Goal: Information Seeking & Learning: Check status

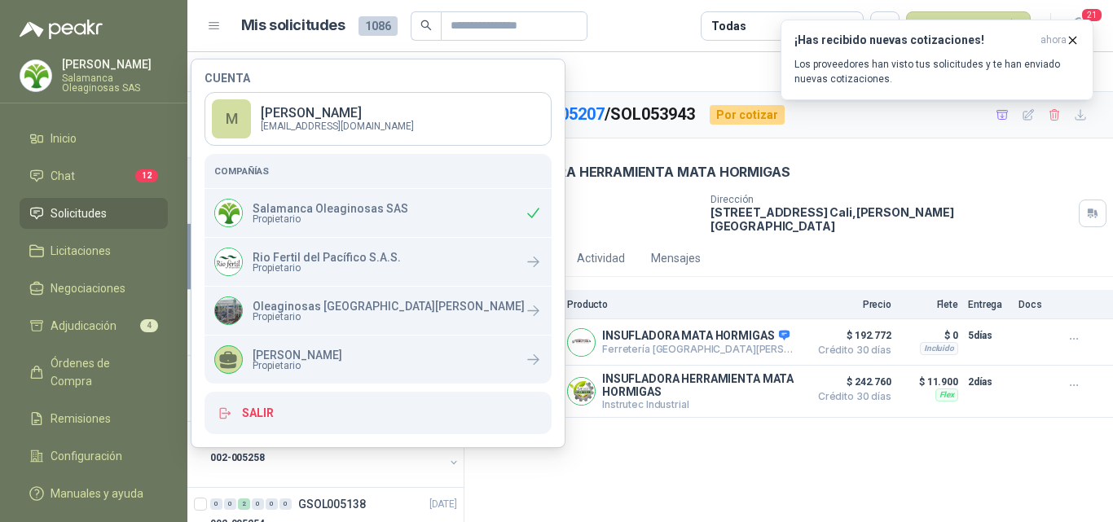
click at [520, 464] on div "GSOL005207 / SOL053943 Por cotizar [DATE] INSUFLADORA HERRAMIENTA MATA HORMIGAS…" at bounding box center [789, 307] width 649 height 431
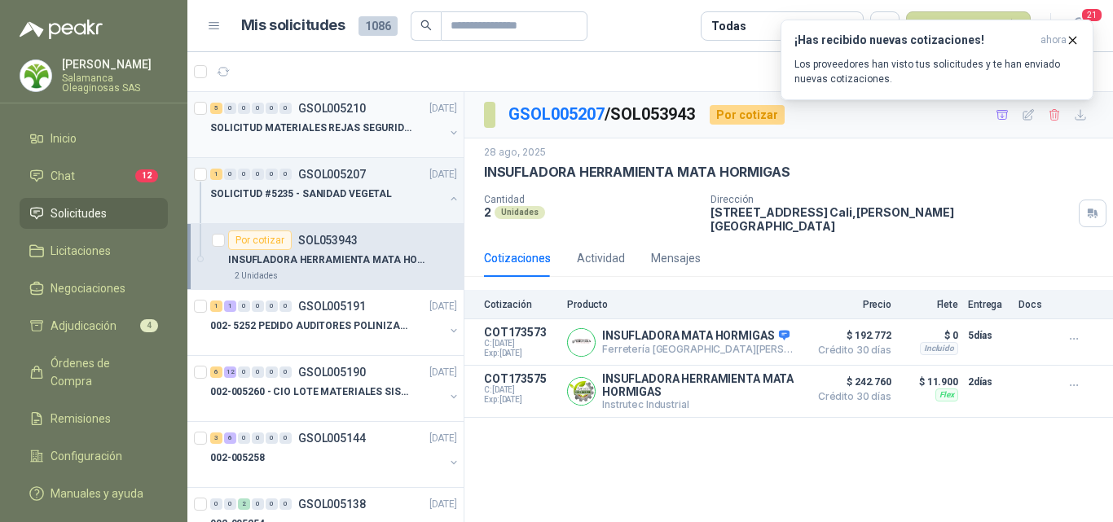
click at [345, 117] on div "5 0 0 0 0 0 GSOL005210 [DATE]" at bounding box center [335, 109] width 250 height 20
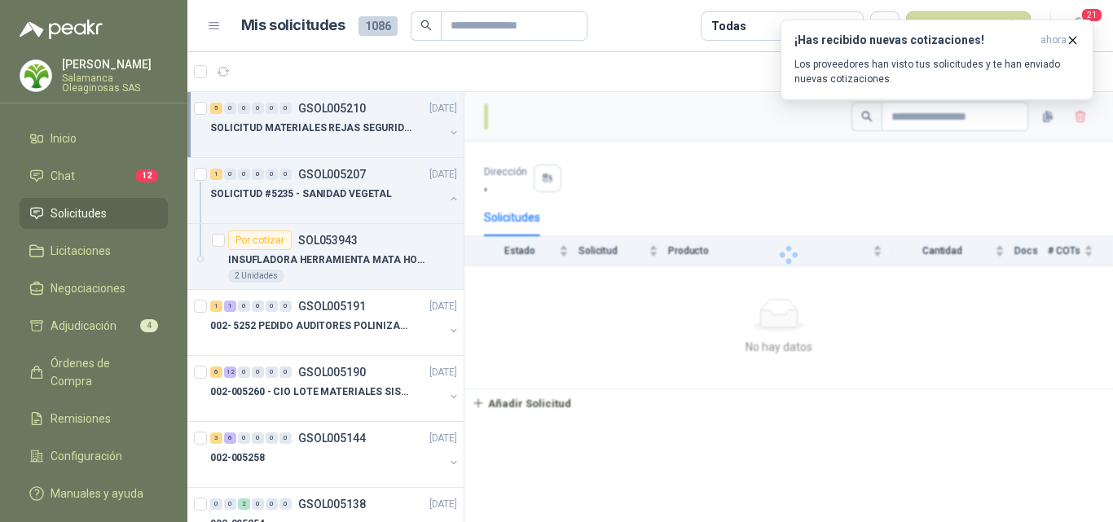
click at [345, 131] on p "SOLICITUD MATERIALES REJAS SEGURIDAD - OFICINA" at bounding box center [311, 128] width 203 height 15
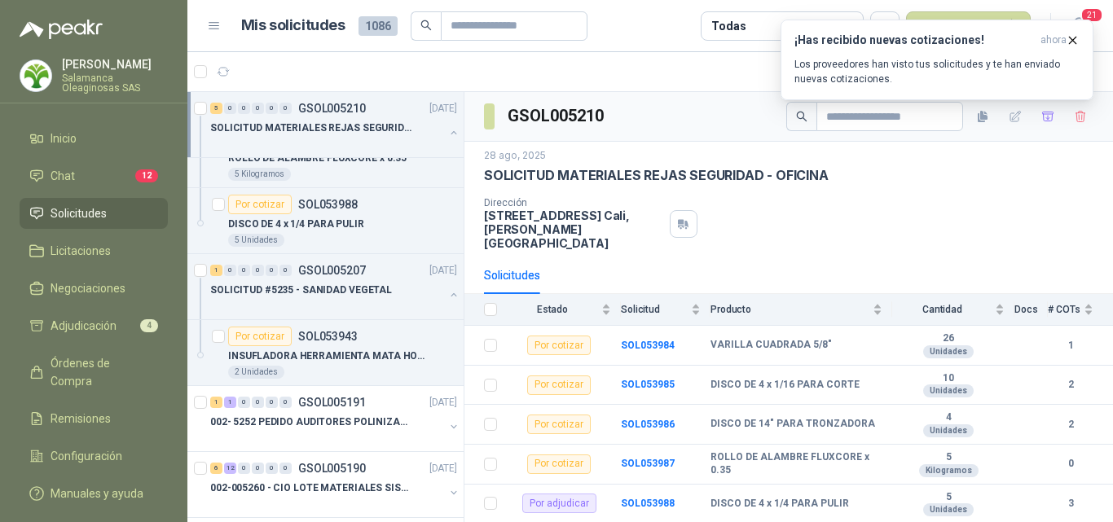
scroll to position [326, 0]
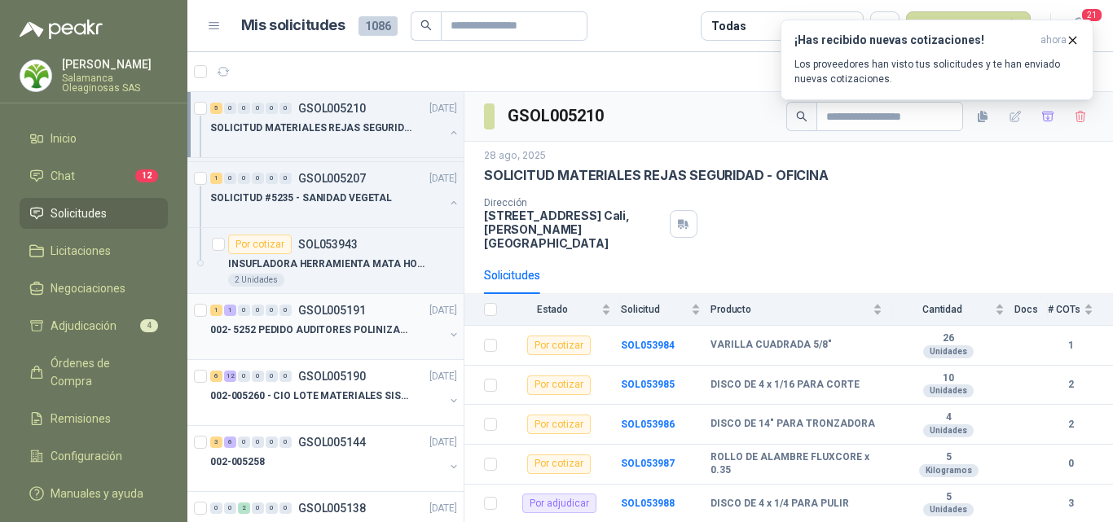
click at [340, 332] on p "002- 5252 PEDIDO AUDITORES POLINIZACIÓN" at bounding box center [311, 330] width 203 height 15
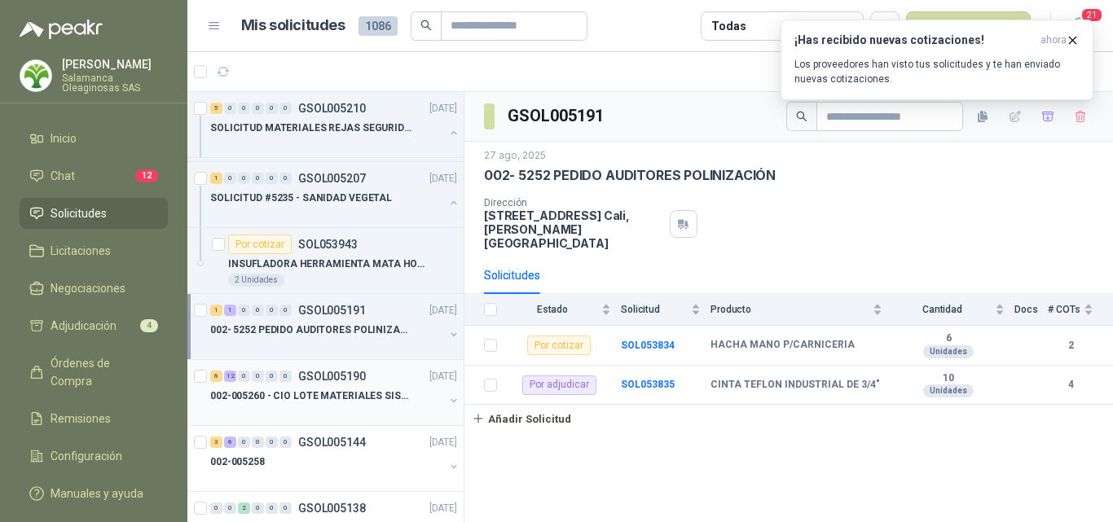
click at [342, 413] on div at bounding box center [327, 412] width 234 height 13
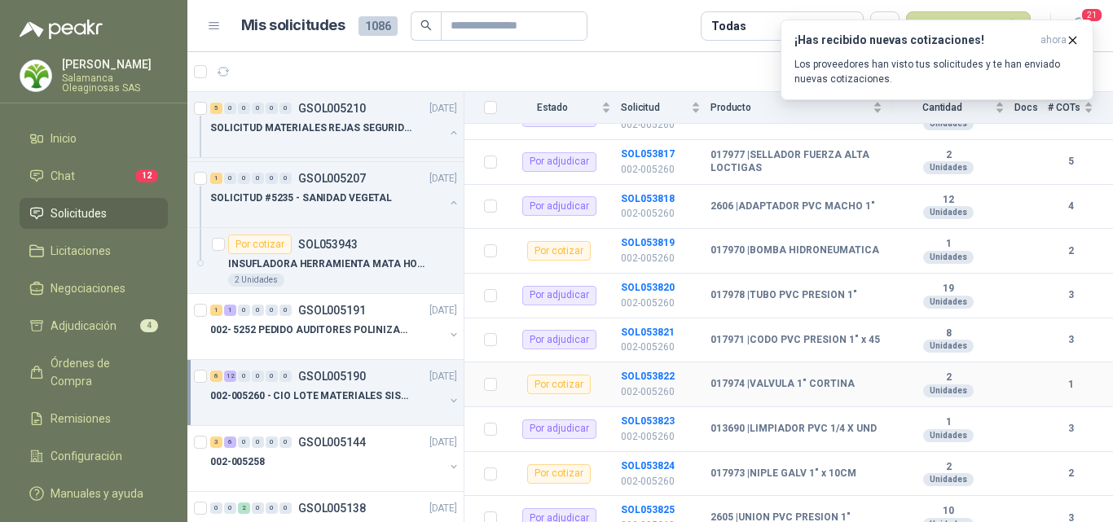
scroll to position [326, 0]
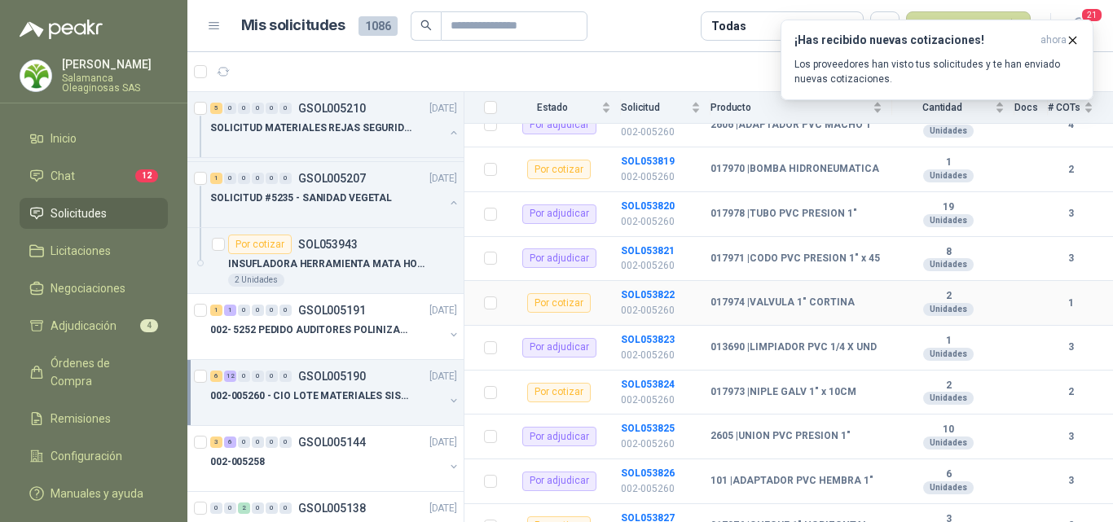
click at [569, 293] on div "Por cotizar" at bounding box center [559, 303] width 64 height 20
click at [655, 303] on p "002-005260" at bounding box center [661, 310] width 80 height 15
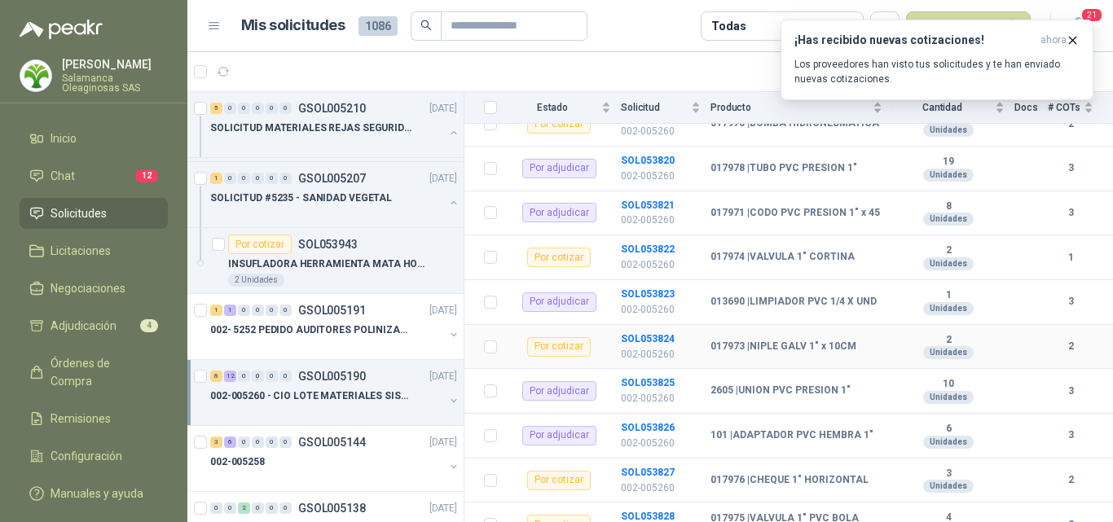
scroll to position [408, 0]
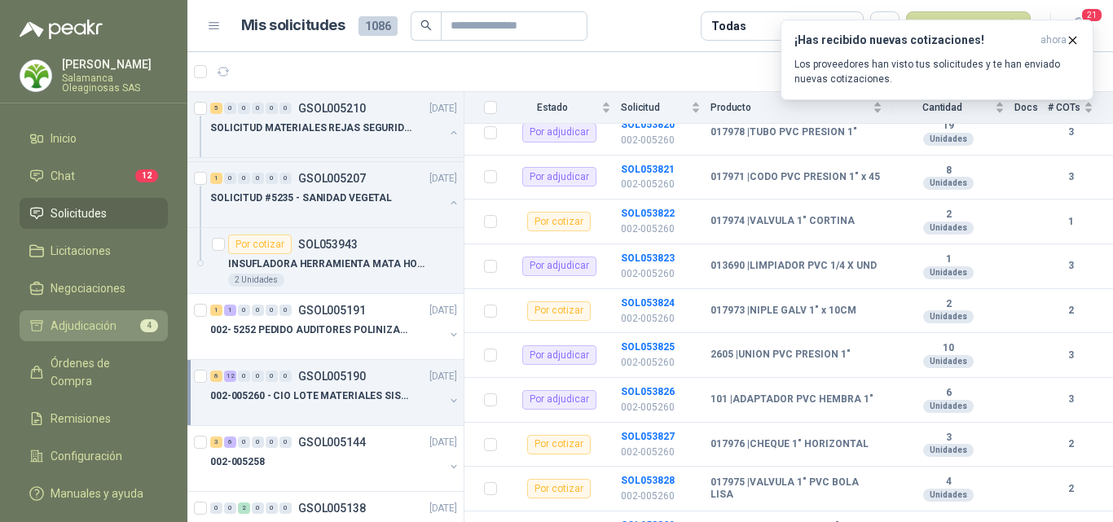
click at [128, 329] on li "Adjudicación 4" at bounding box center [93, 326] width 129 height 18
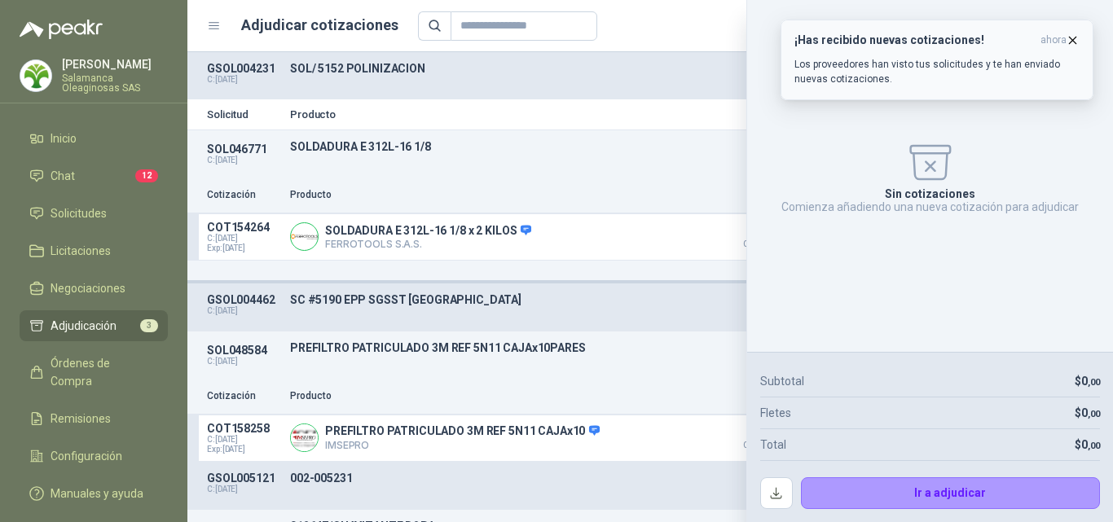
click at [1077, 37] on icon "button" at bounding box center [1073, 40] width 7 height 7
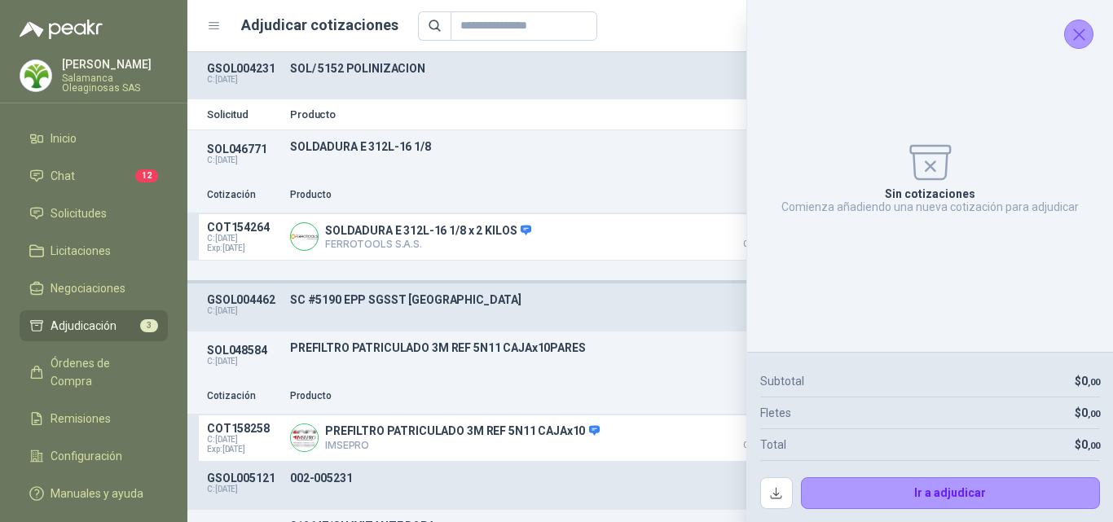
click at [1079, 38] on icon "Cerrar" at bounding box center [1079, 34] width 20 height 20
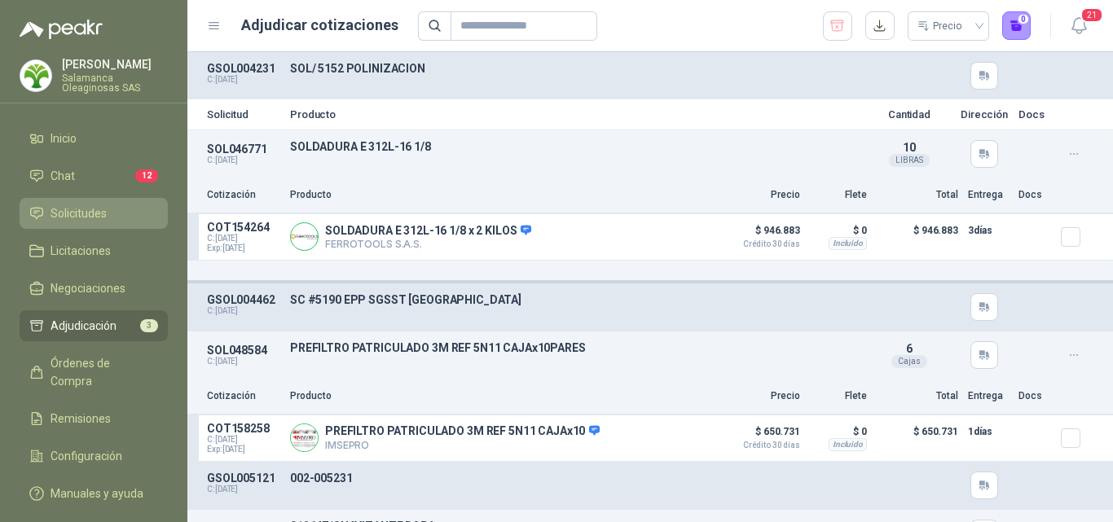
click at [117, 212] on li "Solicitudes" at bounding box center [93, 214] width 129 height 18
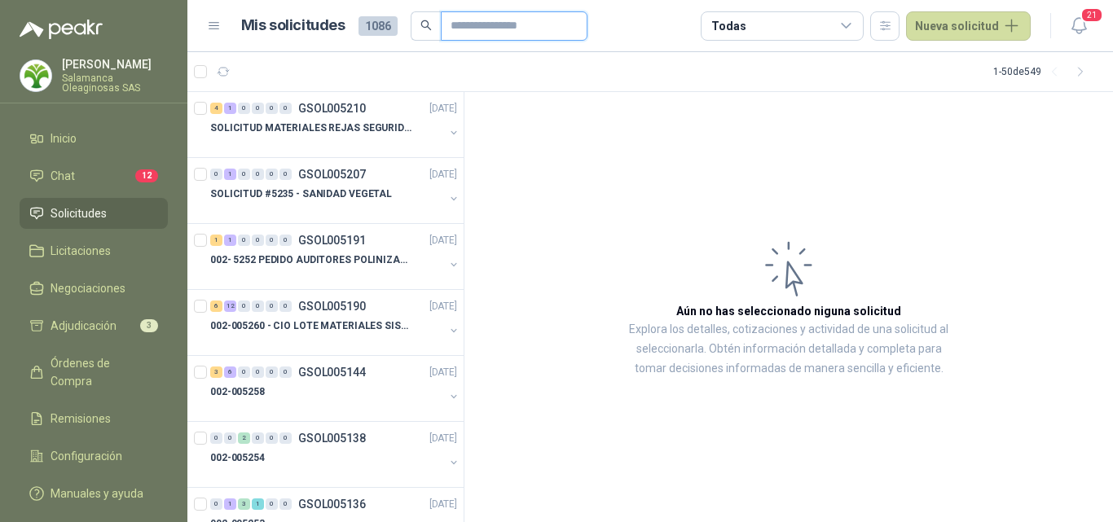
click at [461, 28] on input "text" at bounding box center [508, 26] width 114 height 28
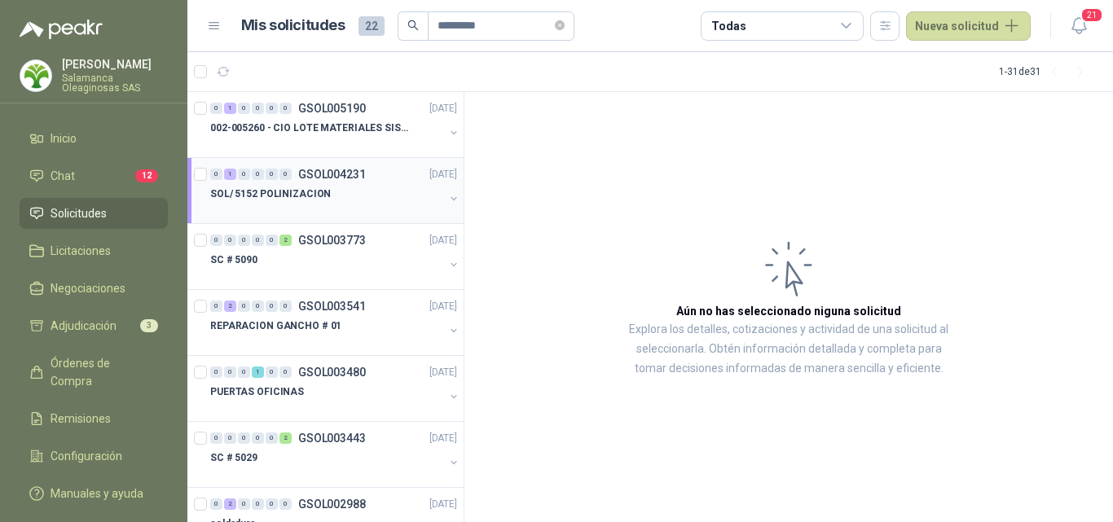
click at [389, 208] on div at bounding box center [327, 210] width 234 height 13
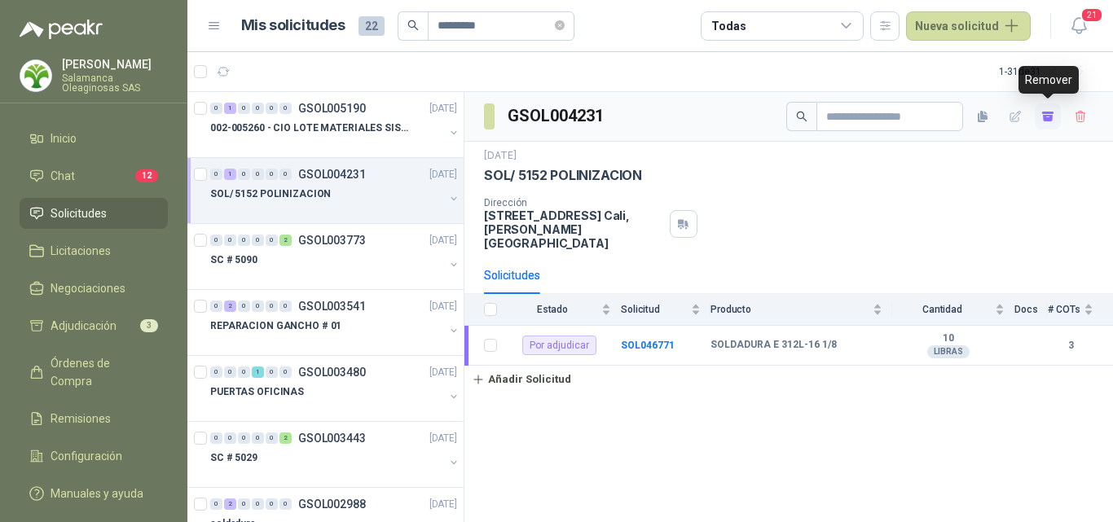
click at [1047, 117] on icon "button" at bounding box center [1048, 118] width 10 height 7
click at [487, 26] on input "*********" at bounding box center [495, 26] width 114 height 28
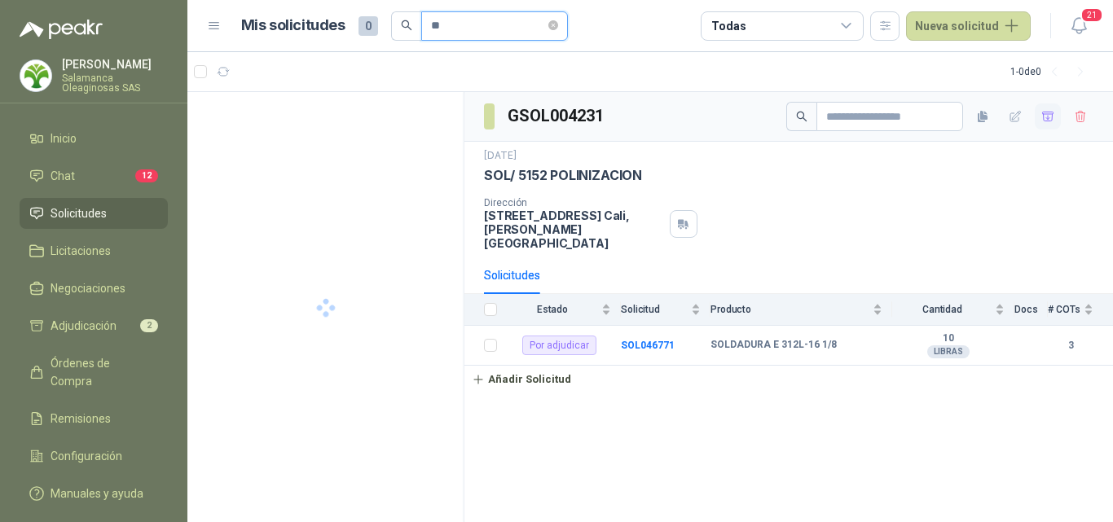
type input "*"
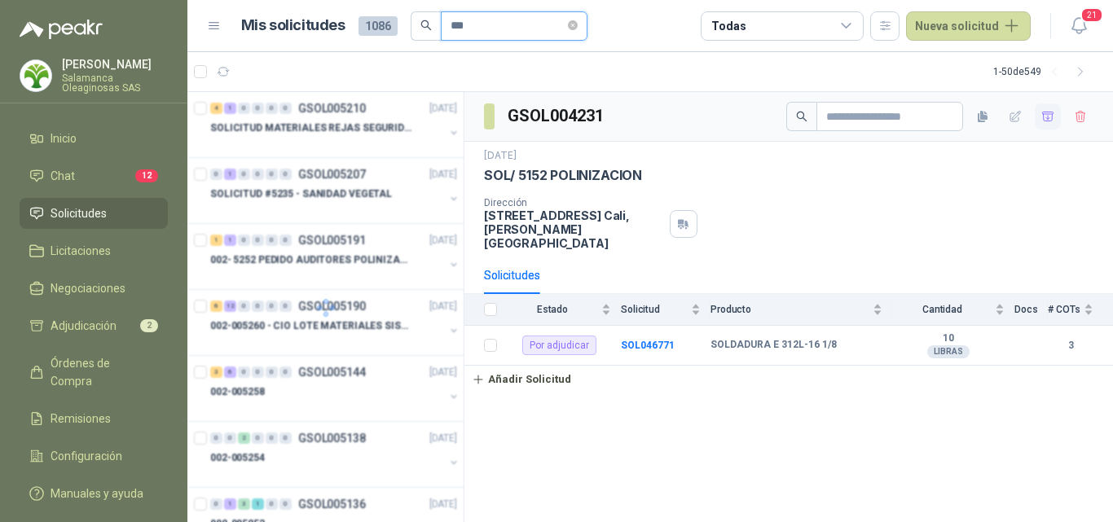
type input "***"
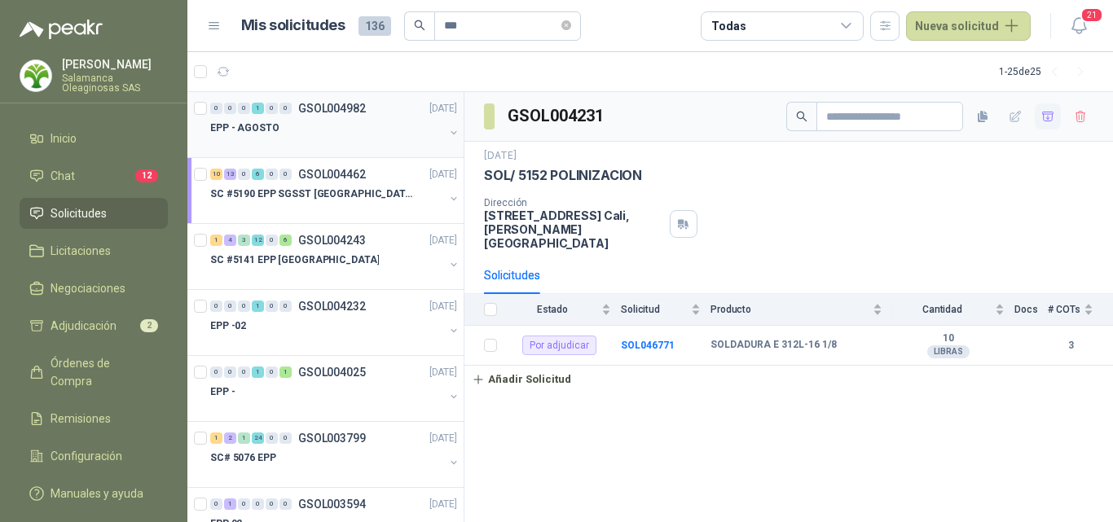
click at [363, 130] on div "EPP - AGOSTO" at bounding box center [327, 128] width 234 height 20
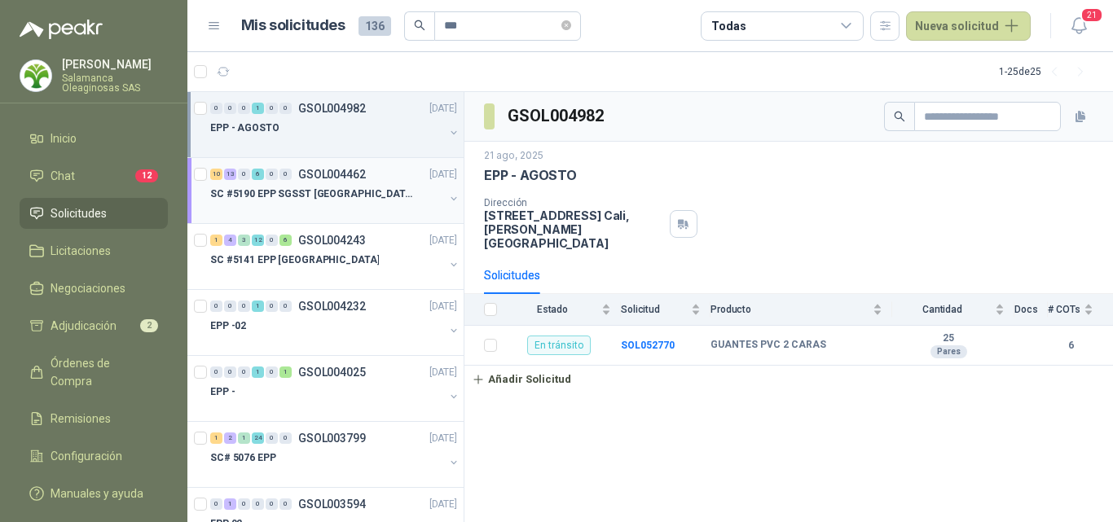
click at [332, 202] on div "SC #5190 EPP SGSST [GEOGRAPHIC_DATA]" at bounding box center [327, 194] width 234 height 20
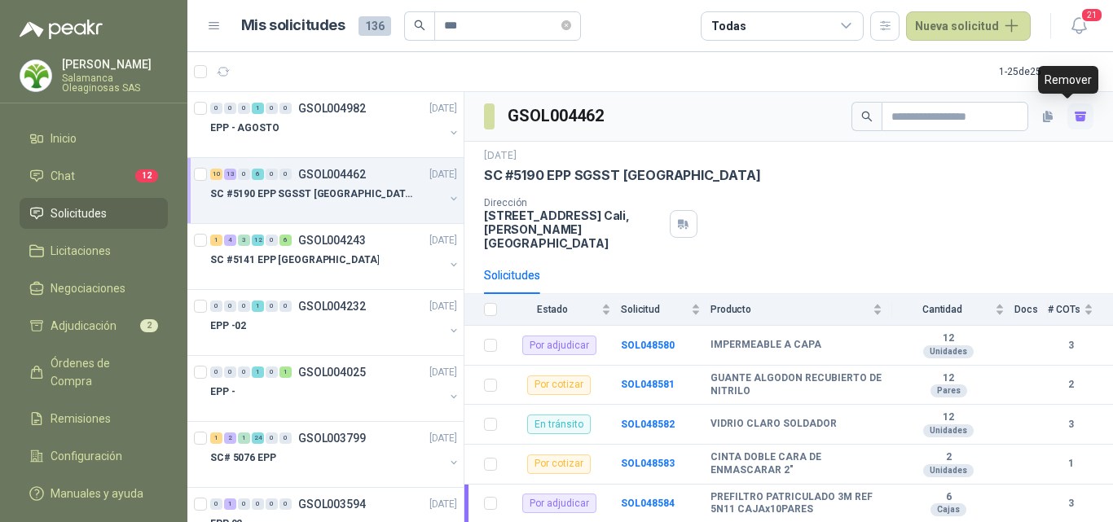
click at [1076, 120] on icon "button" at bounding box center [1081, 118] width 10 height 7
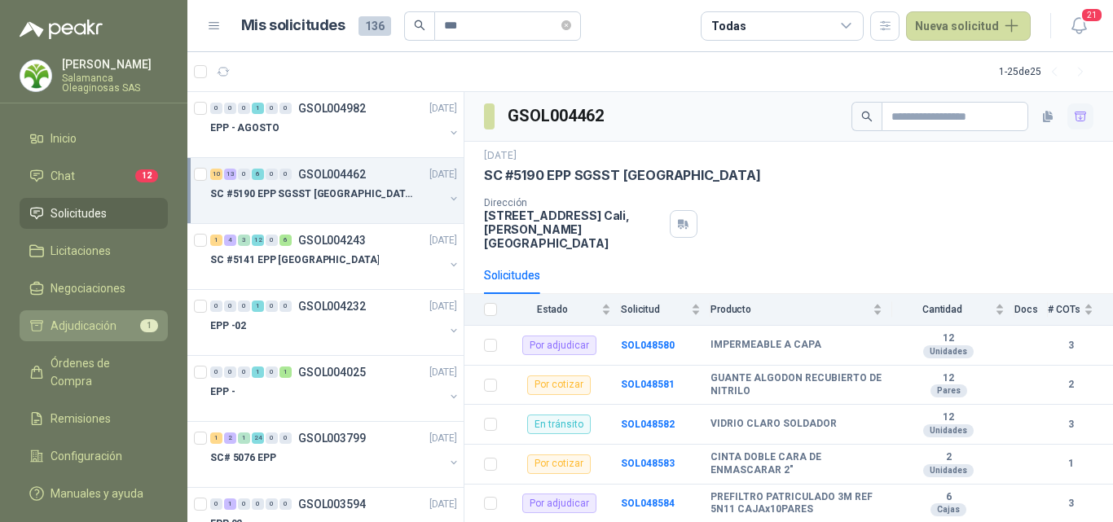
click at [83, 317] on span "Adjudicación" at bounding box center [84, 326] width 66 height 18
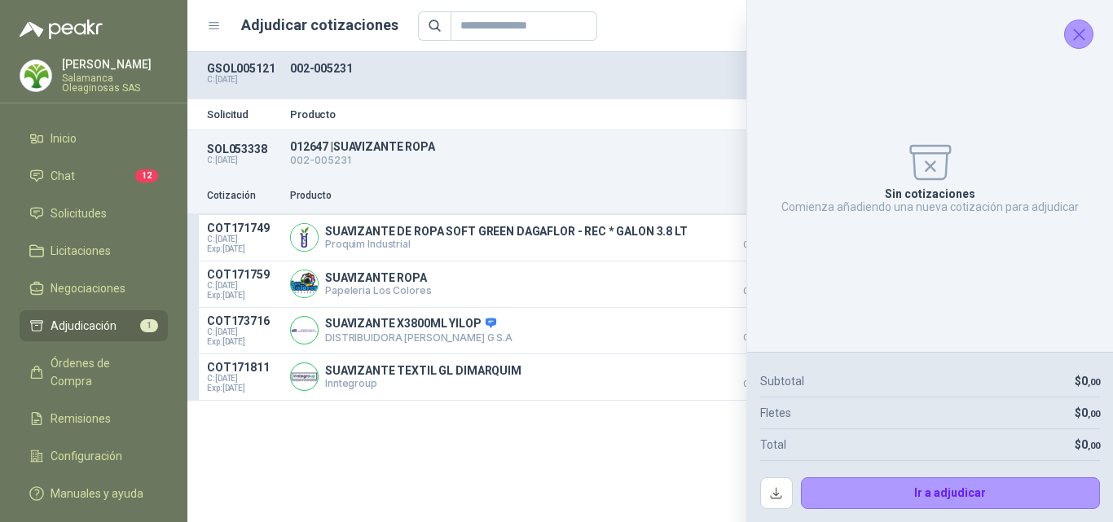
click at [1073, 33] on icon "Cerrar" at bounding box center [1079, 34] width 20 height 20
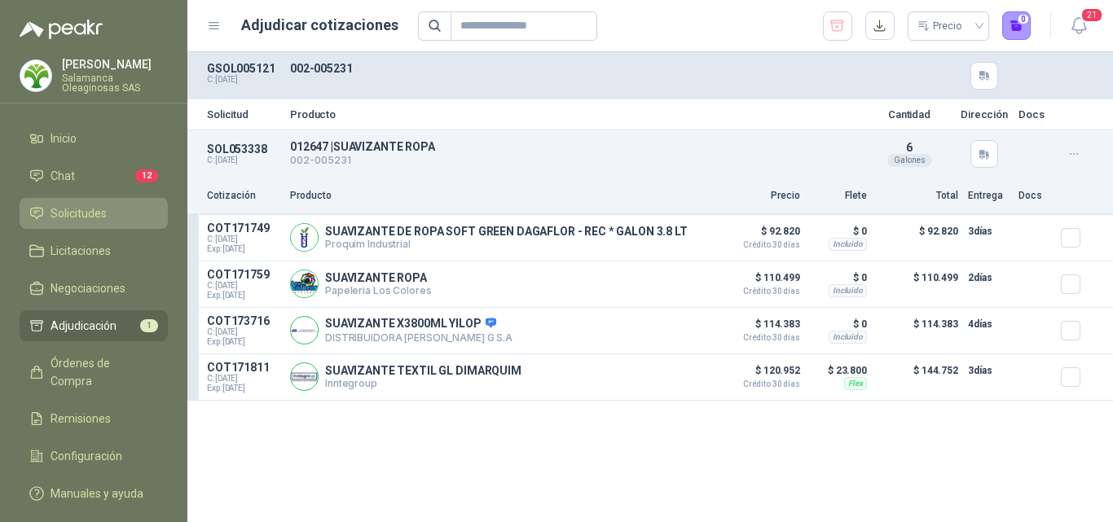
click at [111, 224] on link "Solicitudes" at bounding box center [94, 213] width 148 height 31
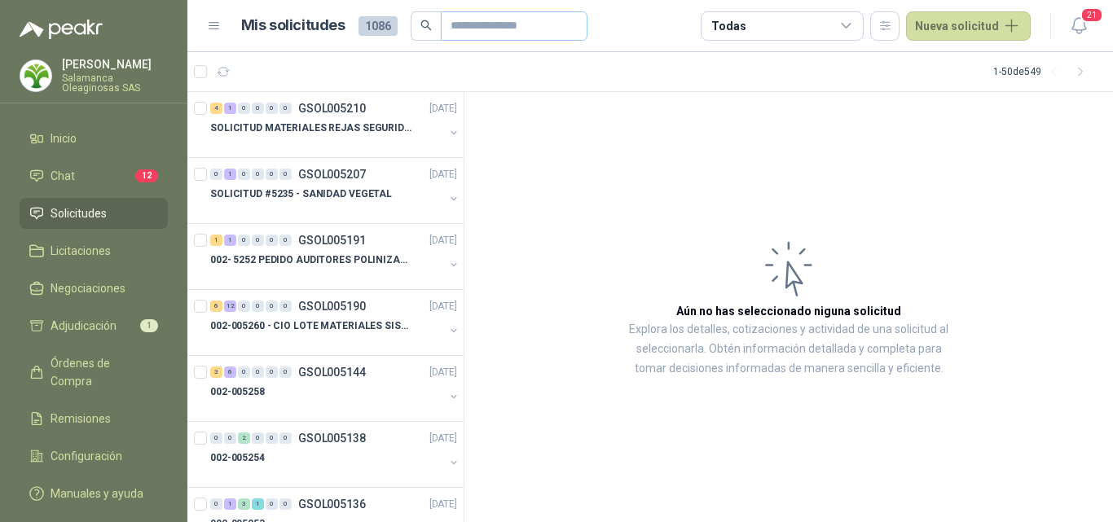
click at [443, 23] on span at bounding box center [514, 25] width 147 height 29
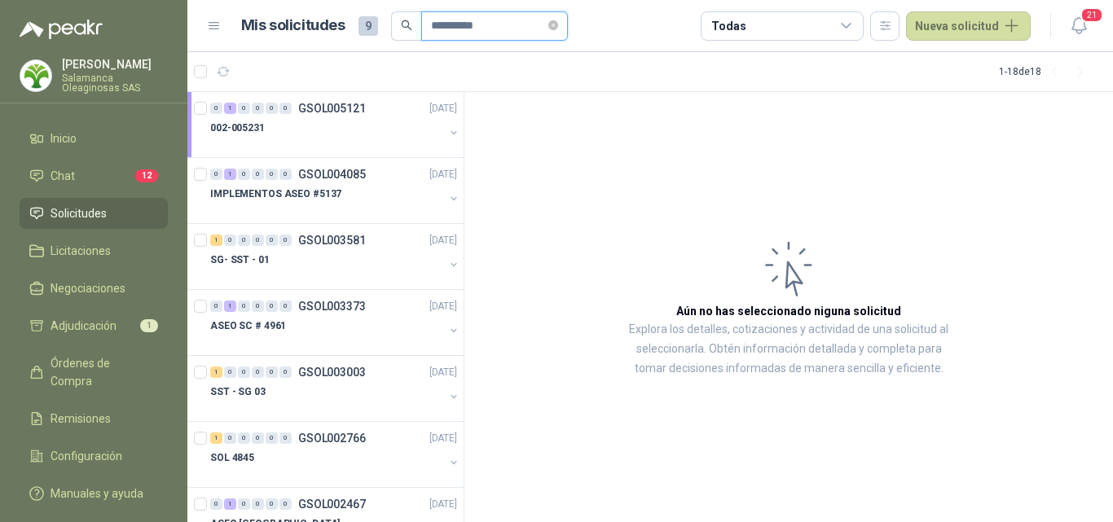
type input "**********"
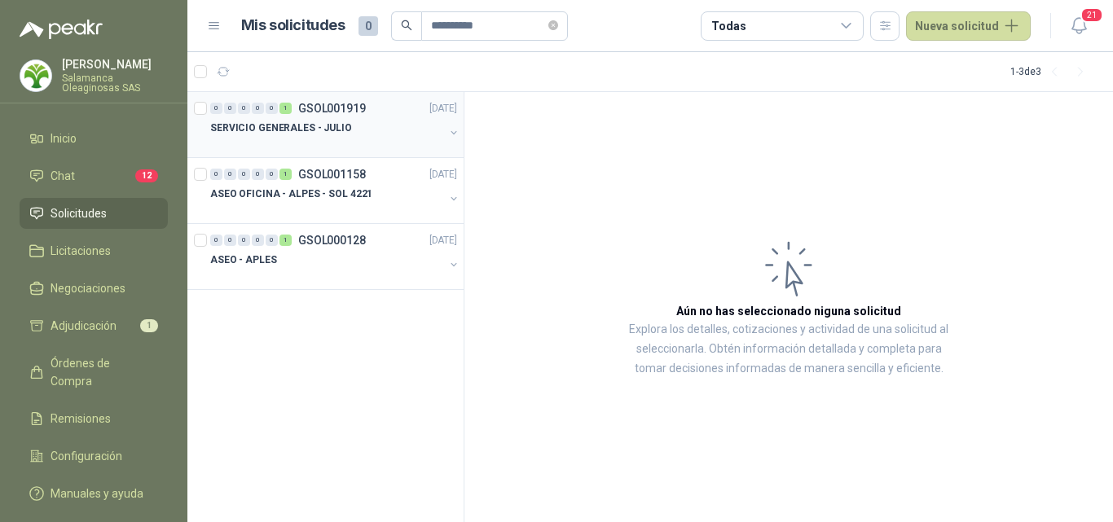
click at [344, 137] on div "SERVICIO GENERALES - JULIO" at bounding box center [327, 128] width 234 height 20
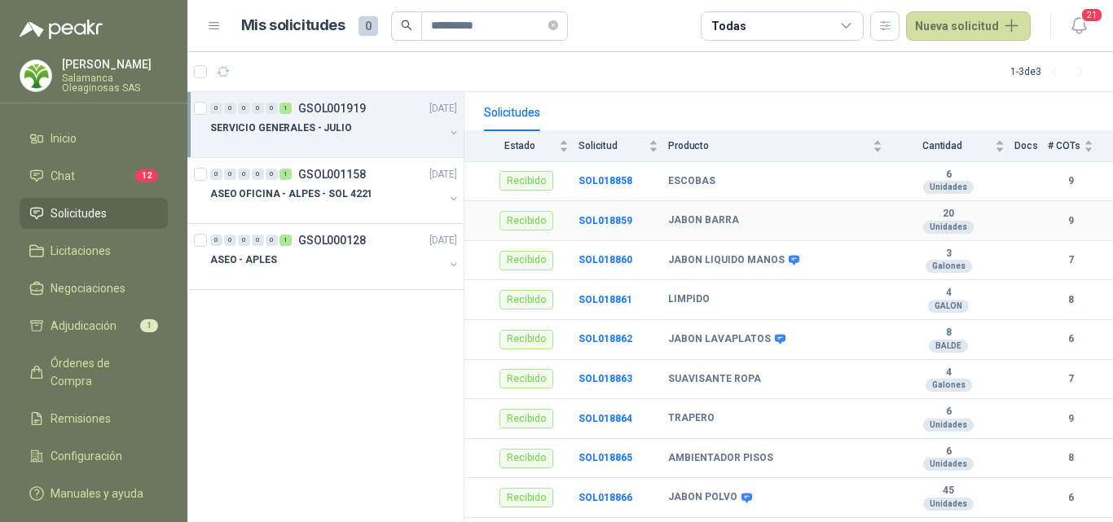
scroll to position [212, 0]
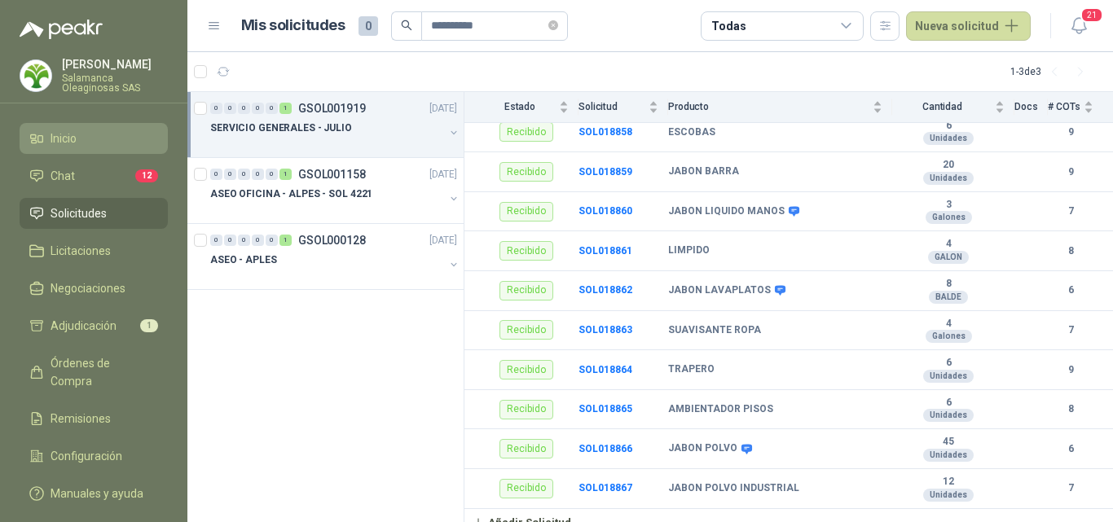
click at [89, 138] on li "Inicio" at bounding box center [93, 139] width 129 height 18
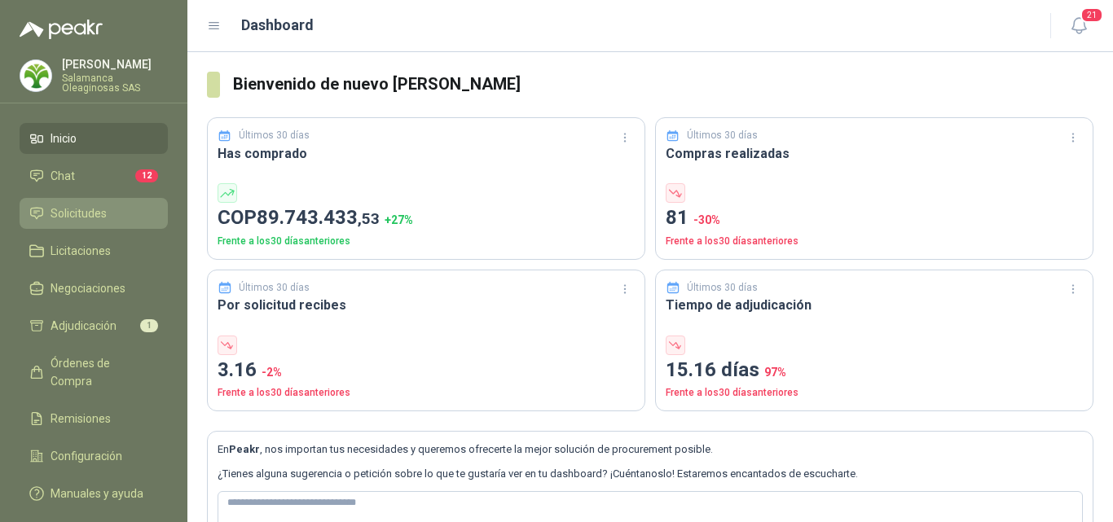
click at [123, 218] on li "Solicitudes" at bounding box center [93, 214] width 129 height 18
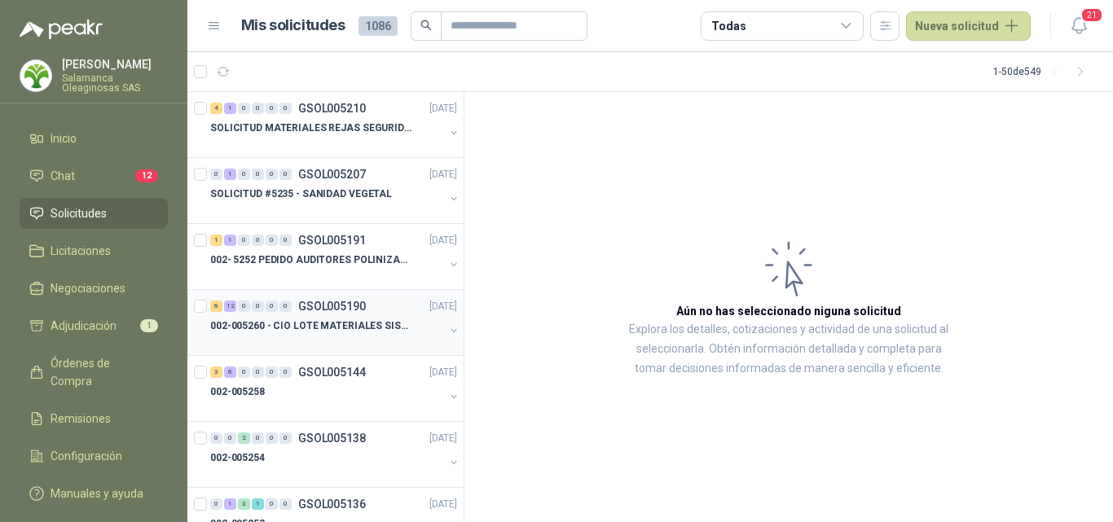
scroll to position [82, 0]
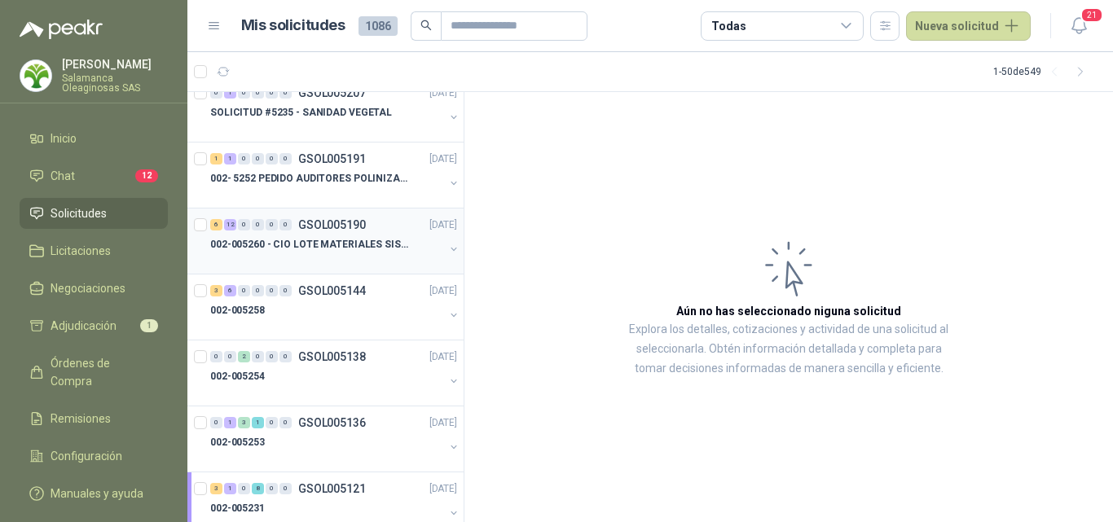
click at [337, 302] on div "002-005258" at bounding box center [327, 311] width 234 height 20
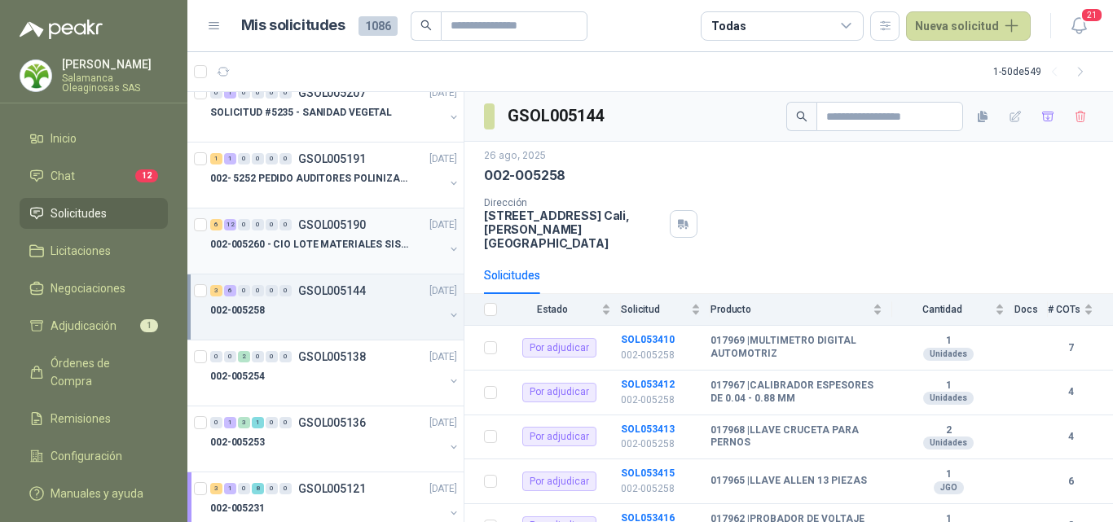
click at [337, 249] on p "002-005260 - CIO LOTE MATERIALES SISTEMA HIDRAULIC" at bounding box center [311, 244] width 203 height 15
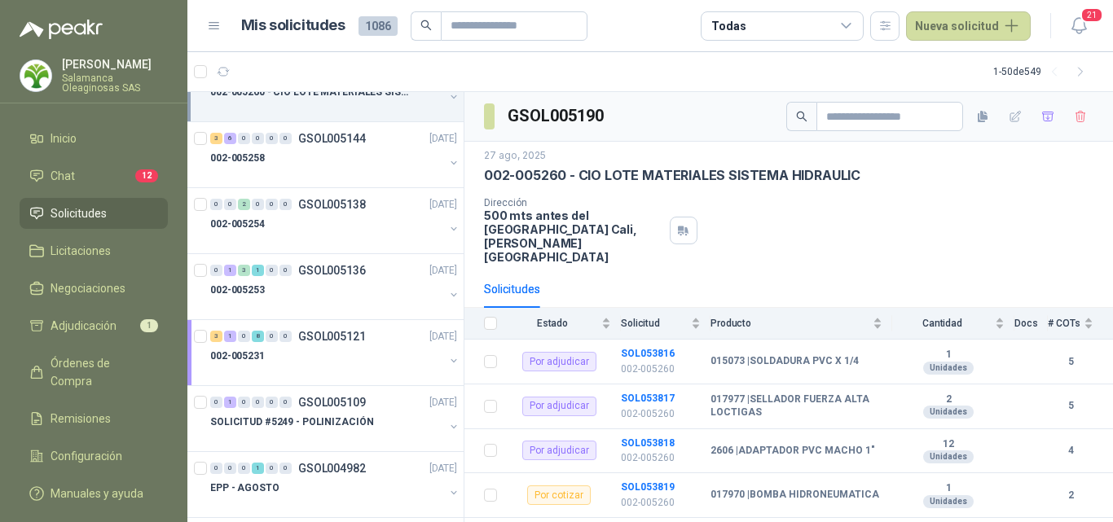
scroll to position [245, 0]
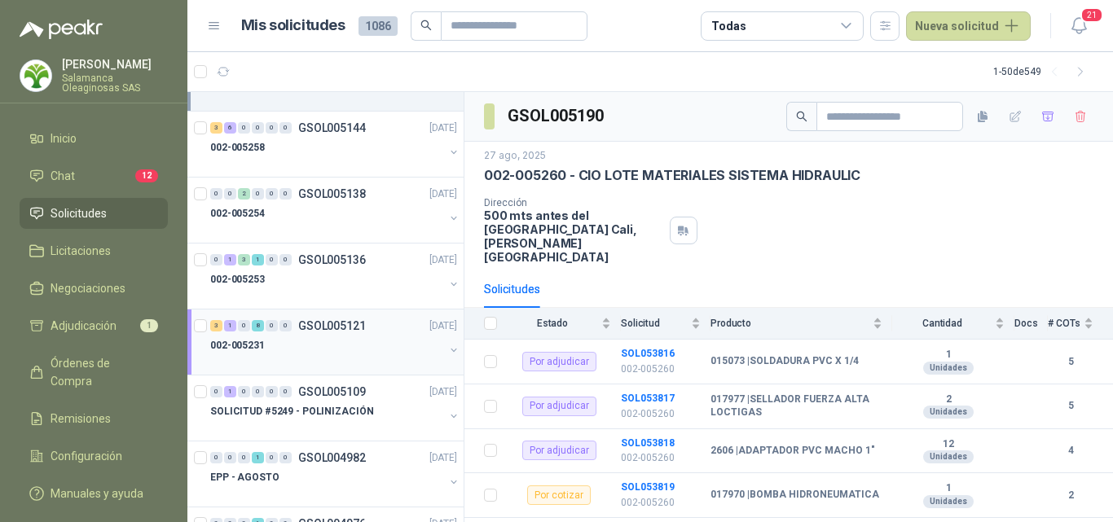
click at [349, 364] on div at bounding box center [327, 361] width 234 height 13
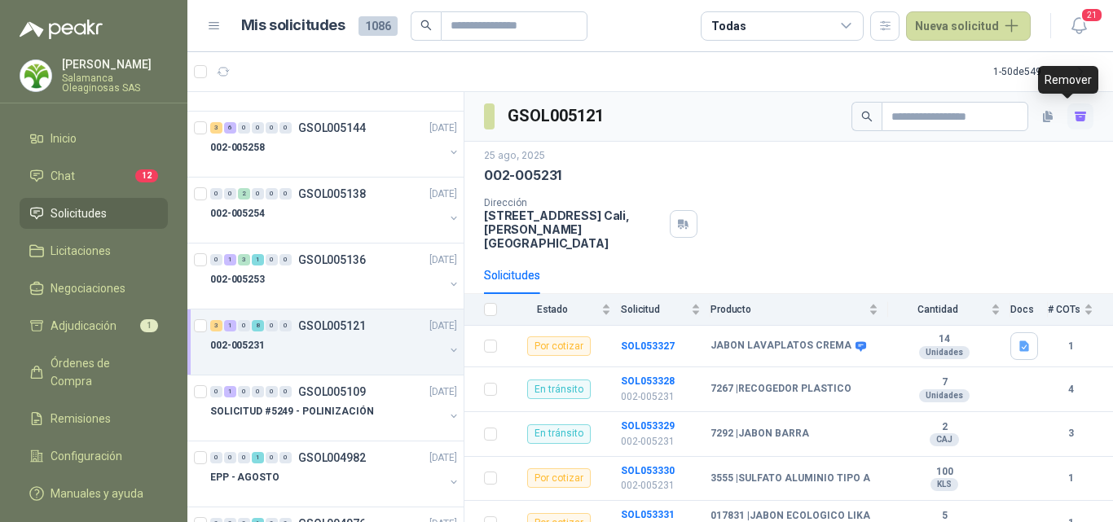
click at [1074, 123] on icon "button" at bounding box center [1081, 117] width 14 height 14
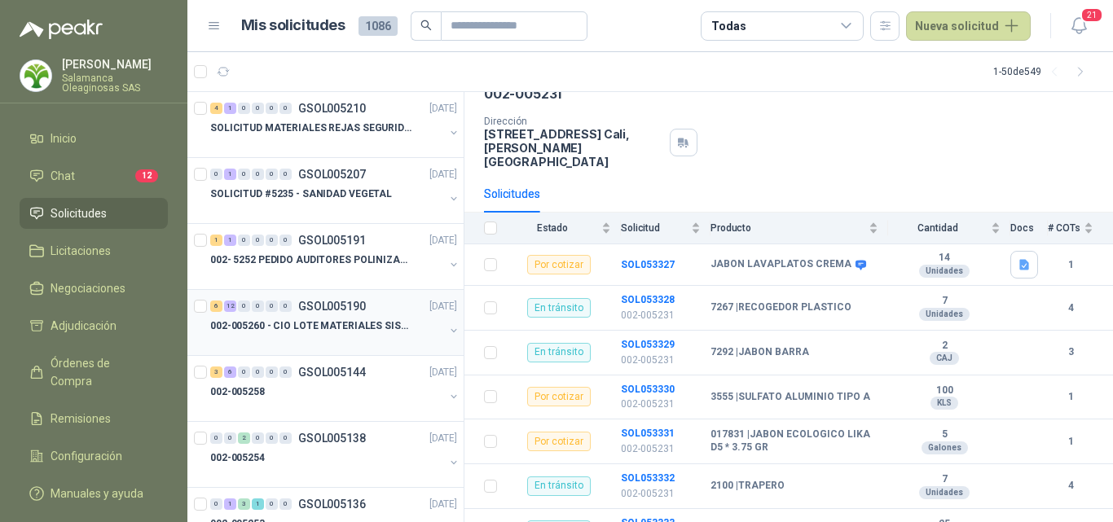
click at [324, 337] on div at bounding box center [327, 342] width 234 height 13
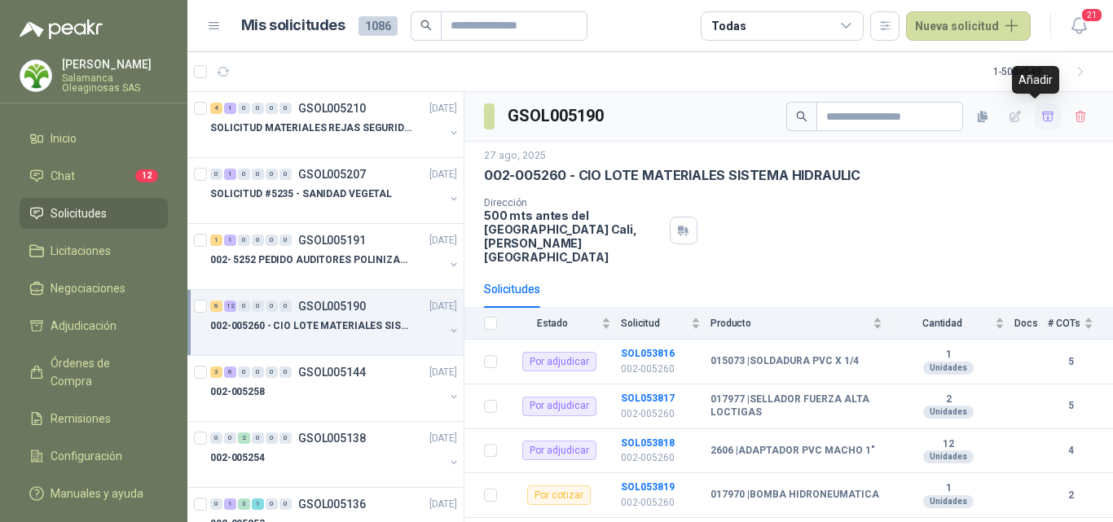
click at [1042, 117] on icon "button" at bounding box center [1049, 117] width 14 height 14
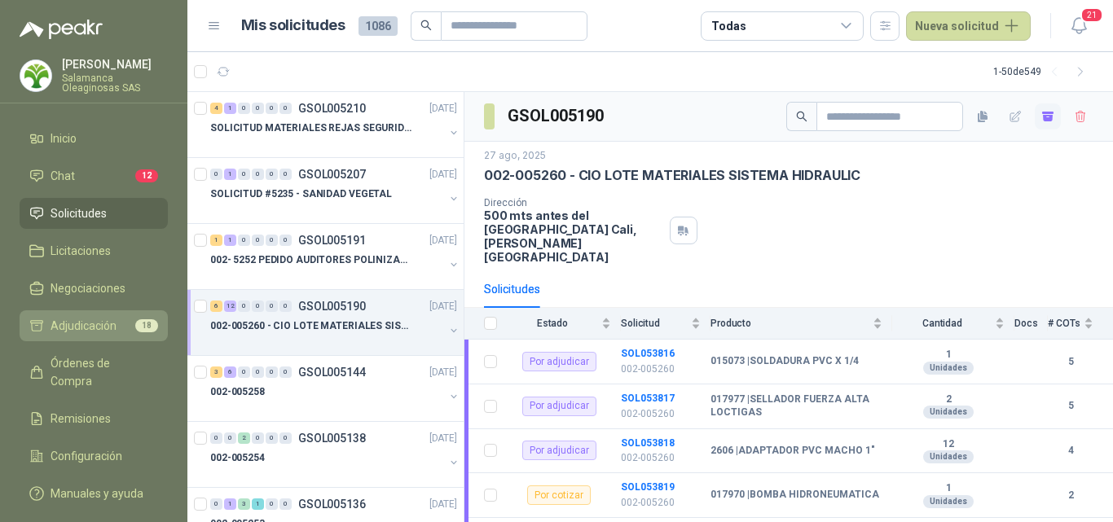
click at [90, 333] on span "Adjudicación" at bounding box center [84, 326] width 66 height 18
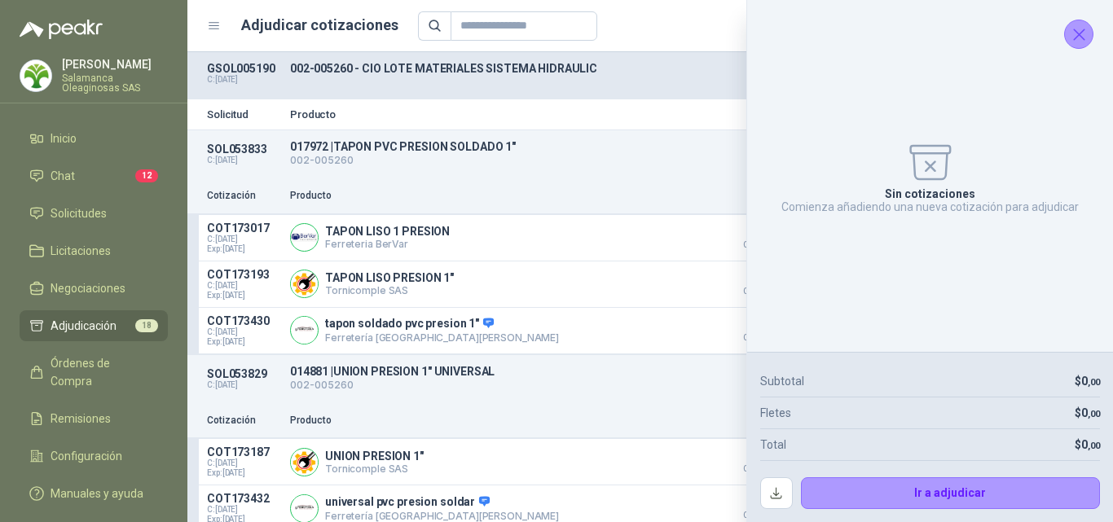
click at [1086, 39] on icon "Cerrar" at bounding box center [1079, 34] width 20 height 20
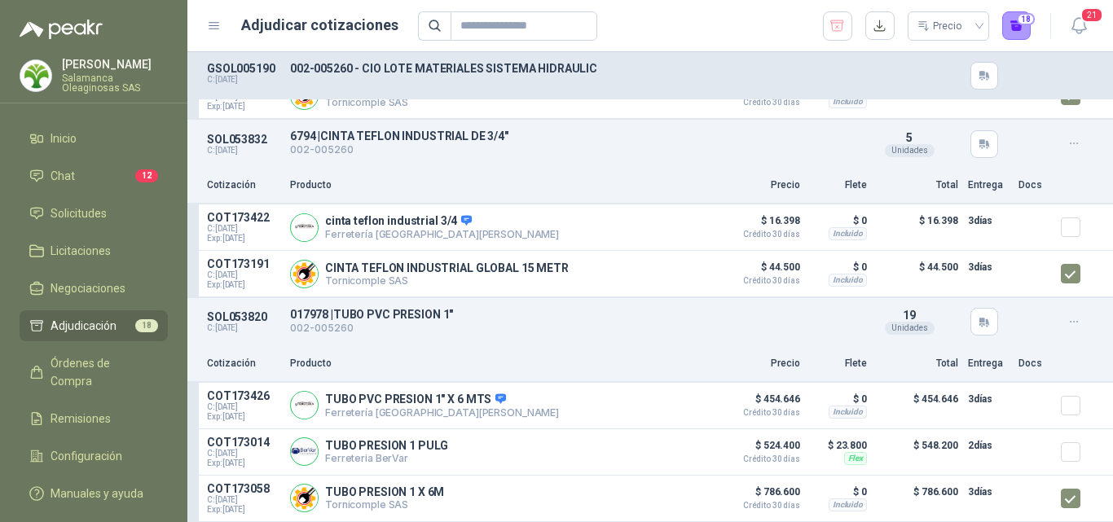
scroll to position [3620, 0]
click at [1012, 29] on button "18" at bounding box center [1016, 25] width 29 height 29
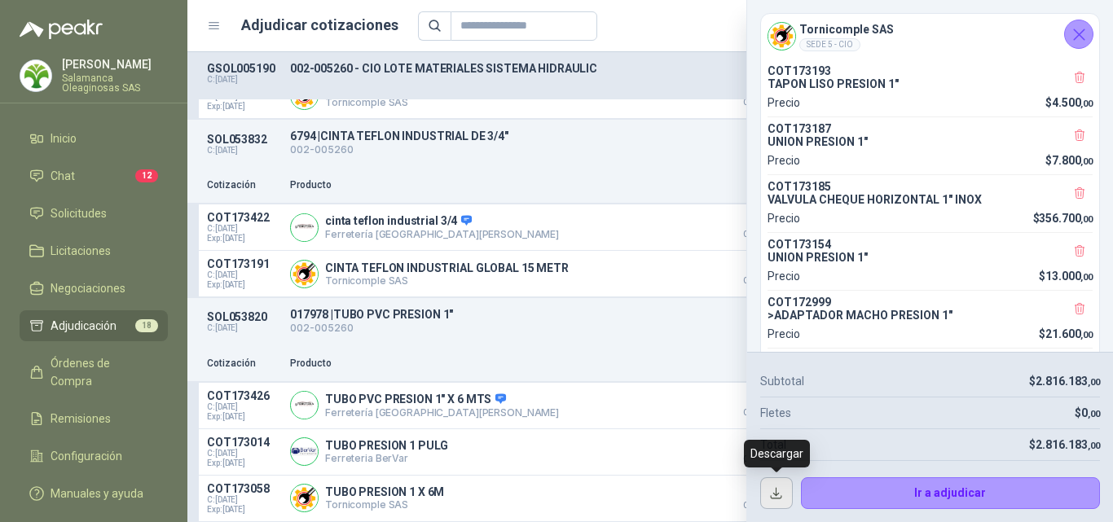
click at [778, 492] on button "button" at bounding box center [776, 494] width 33 height 33
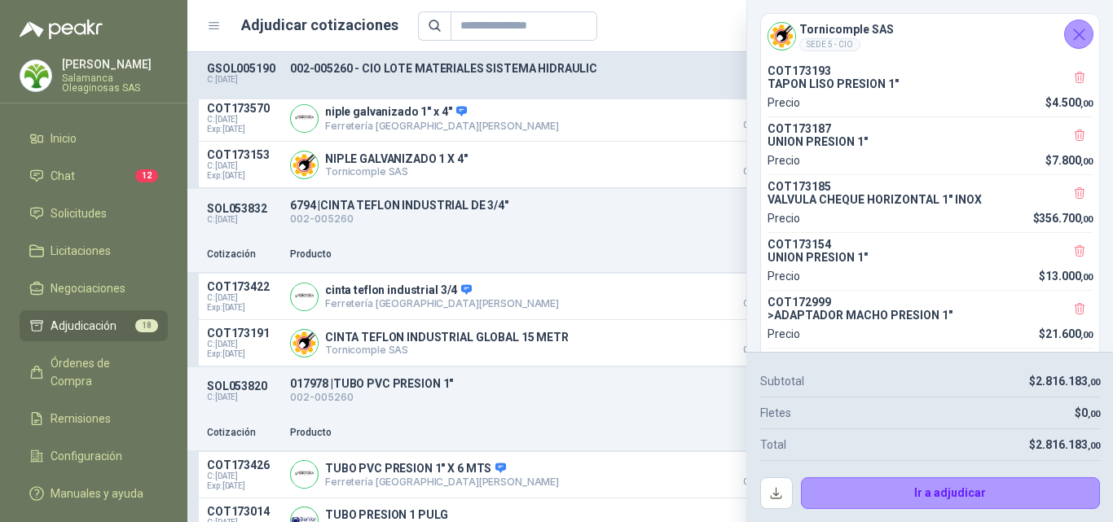
scroll to position [3457, 0]
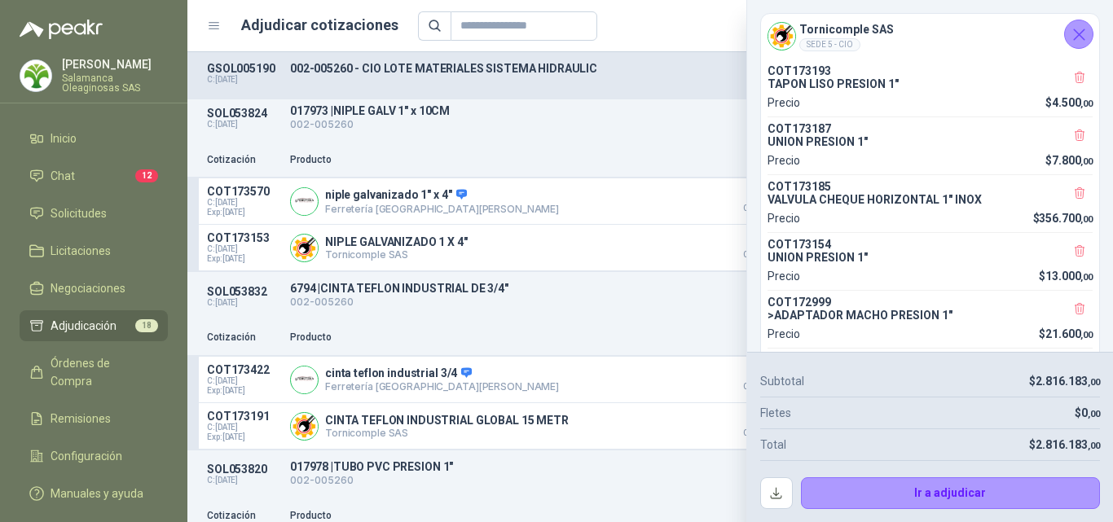
click at [1086, 34] on icon "Cerrar" at bounding box center [1079, 34] width 20 height 20
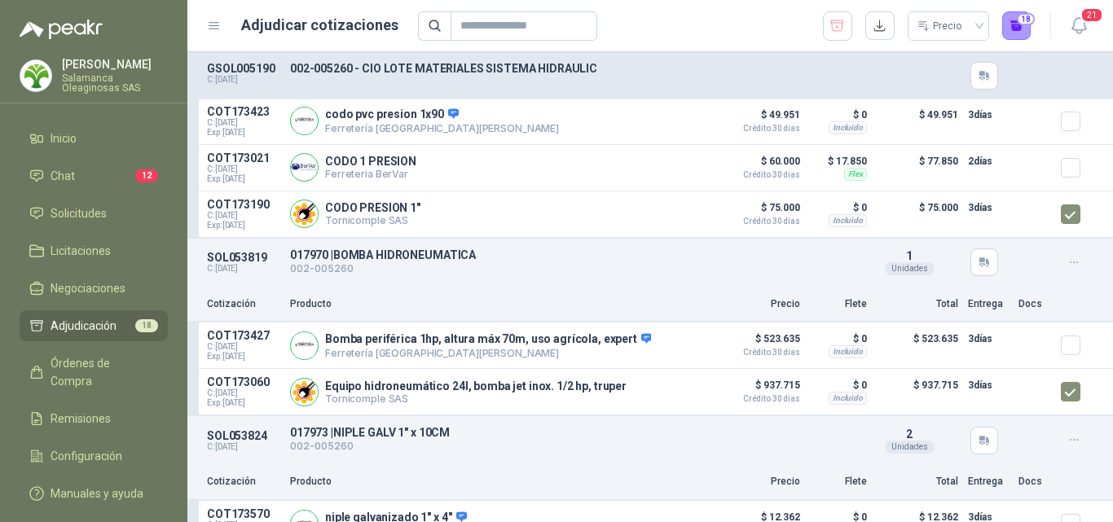
scroll to position [2886, 0]
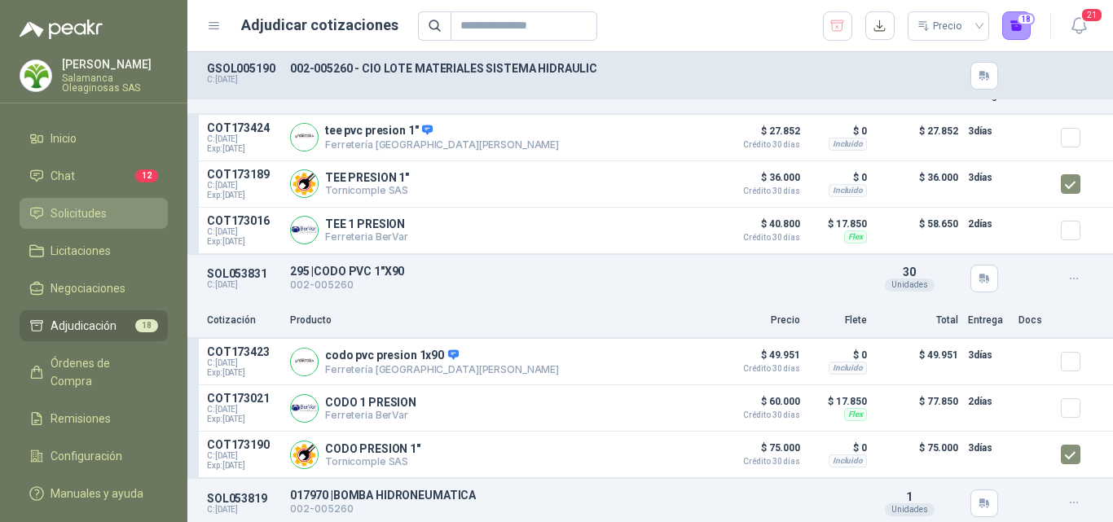
click at [120, 219] on li "Solicitudes" at bounding box center [93, 214] width 129 height 18
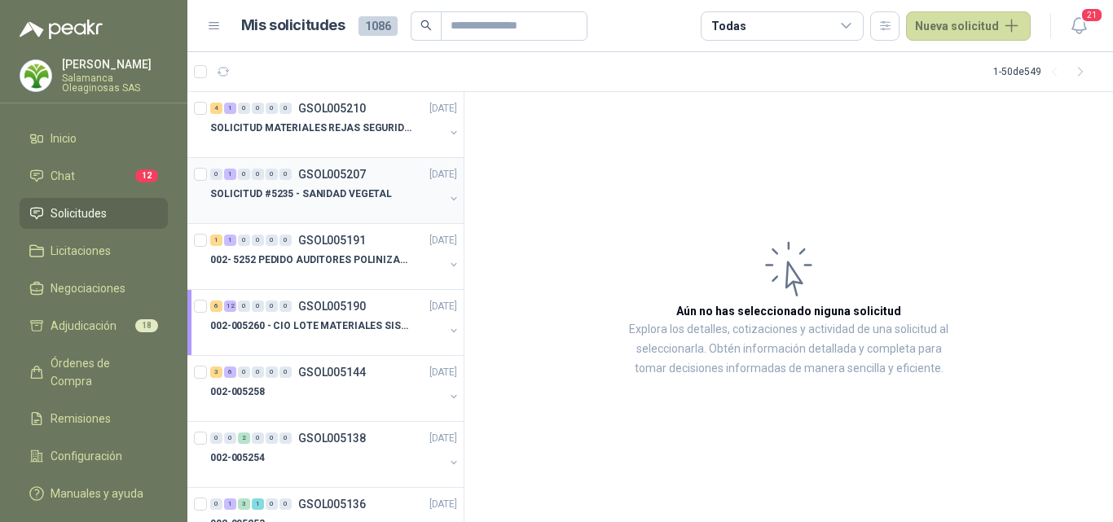
click at [377, 203] on div "SOLICITUD #5235 - SANIDAD VEGETAL" at bounding box center [327, 194] width 234 height 20
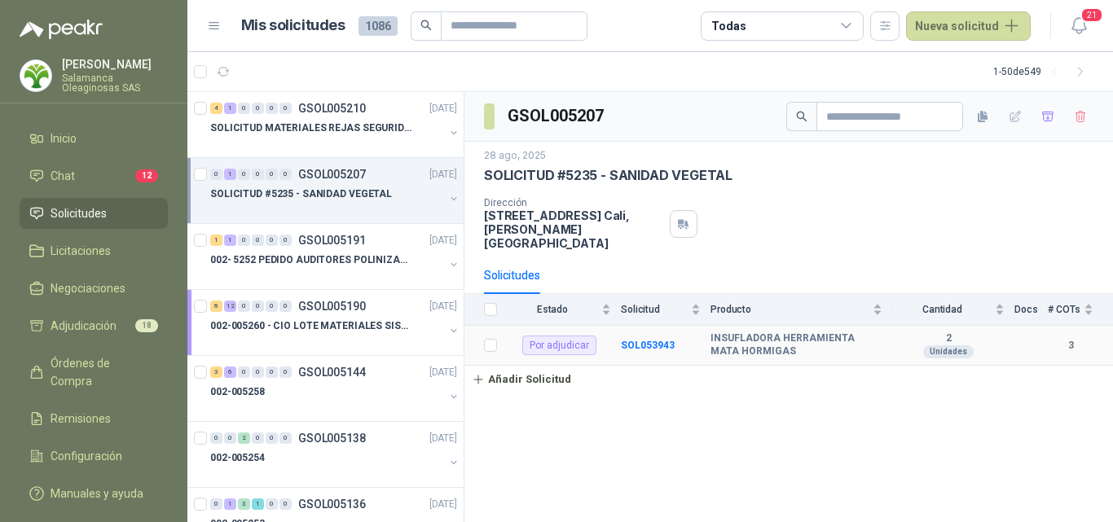
click at [659, 339] on td "SOL053943" at bounding box center [666, 346] width 90 height 40
click at [657, 340] on b "SOL053943" at bounding box center [648, 345] width 54 height 11
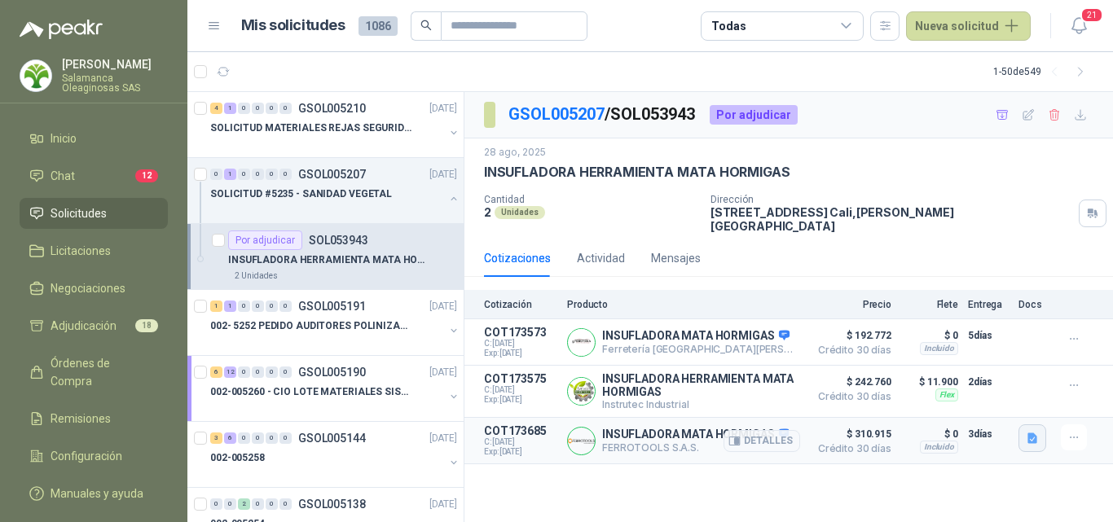
click at [1033, 438] on button "button" at bounding box center [1033, 439] width 28 height 28
click at [1003, 394] on button "image.png" at bounding box center [1000, 394] width 71 height 17
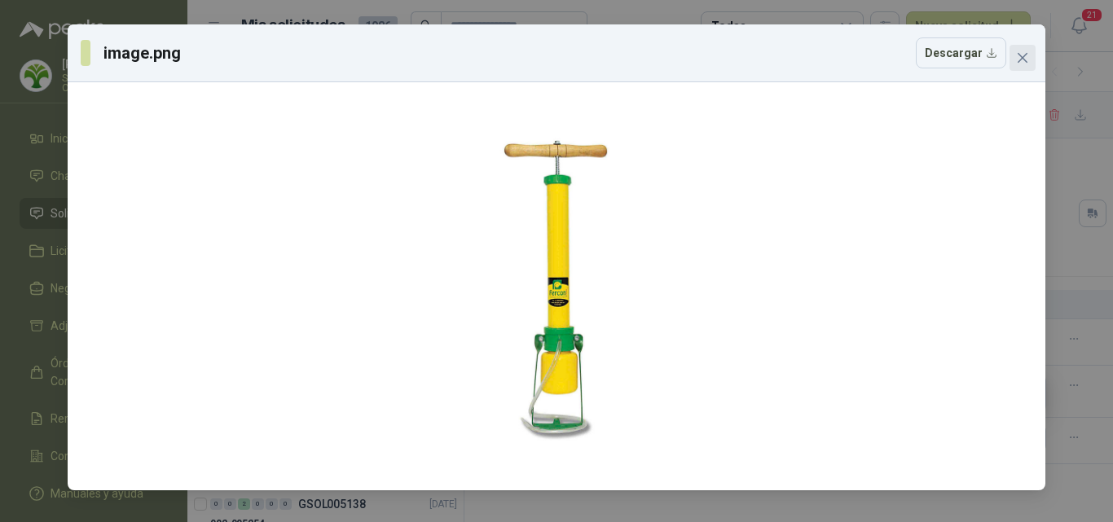
click at [1029, 62] on icon "close" at bounding box center [1022, 57] width 13 height 13
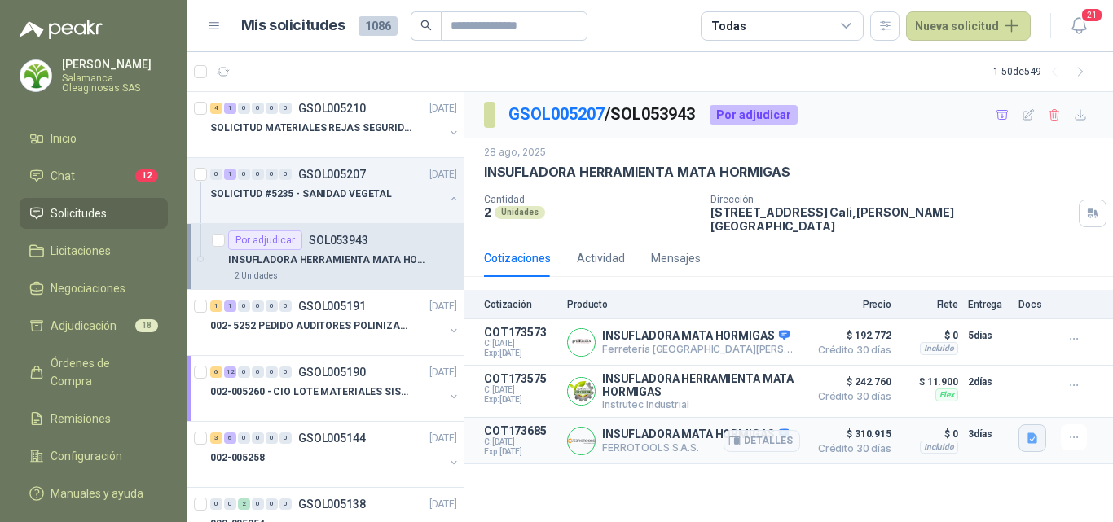
click at [1027, 436] on icon "button" at bounding box center [1033, 439] width 14 height 14
click at [994, 399] on button "image.png" at bounding box center [1000, 394] width 71 height 17
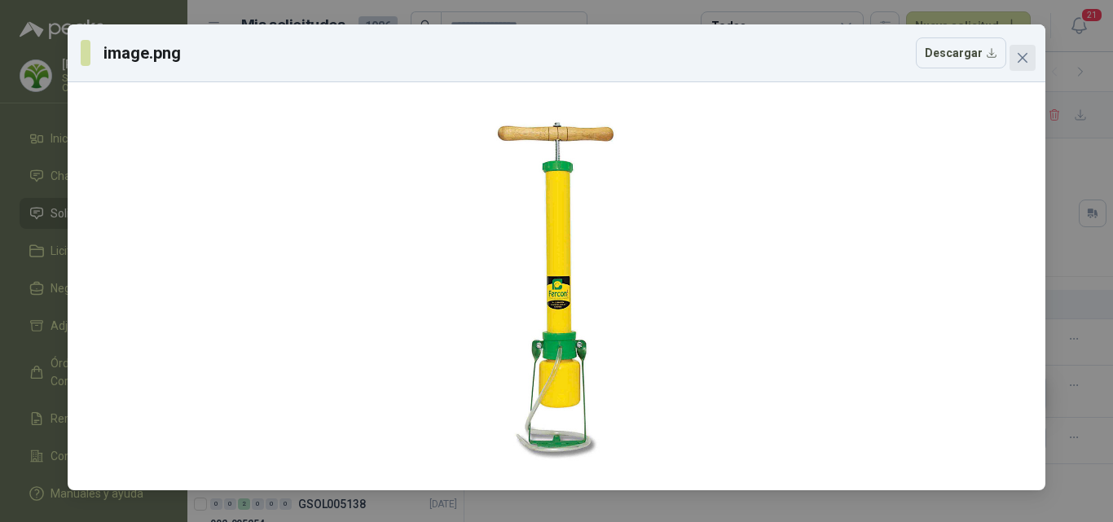
click at [1032, 62] on span "Close" at bounding box center [1023, 57] width 26 height 13
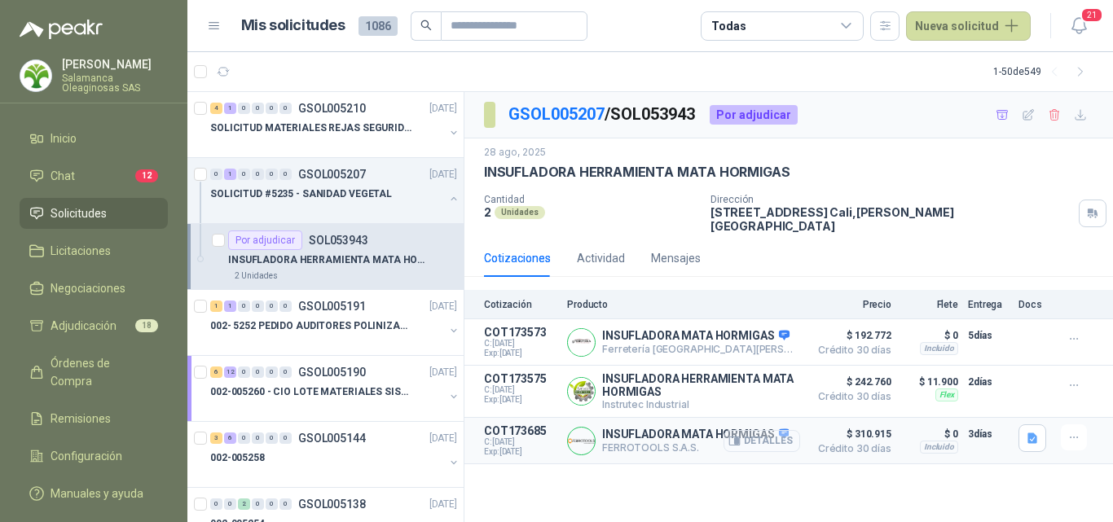
click at [778, 433] on button "Detalles" at bounding box center [762, 441] width 77 height 22
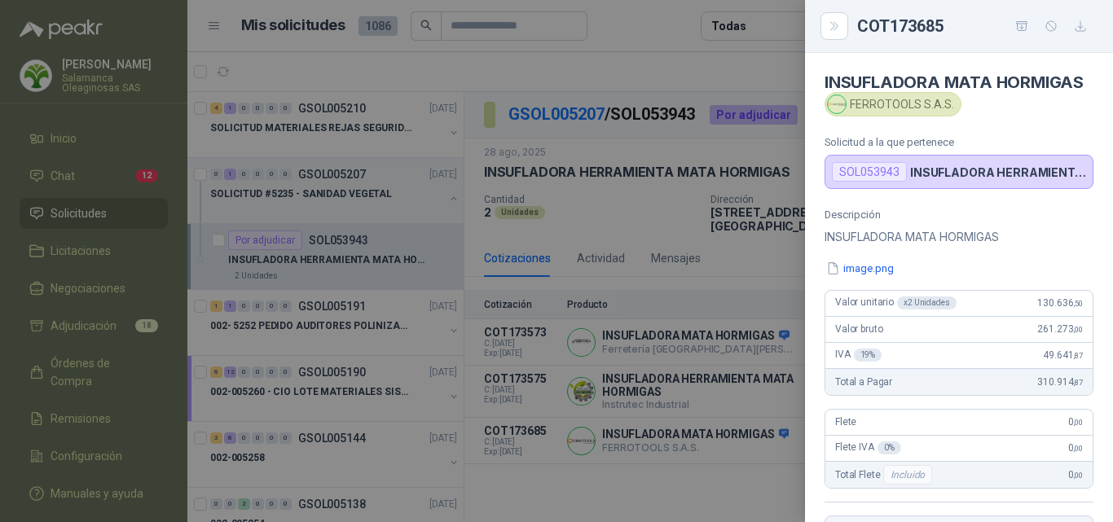
click at [751, 381] on div at bounding box center [556, 261] width 1113 height 522
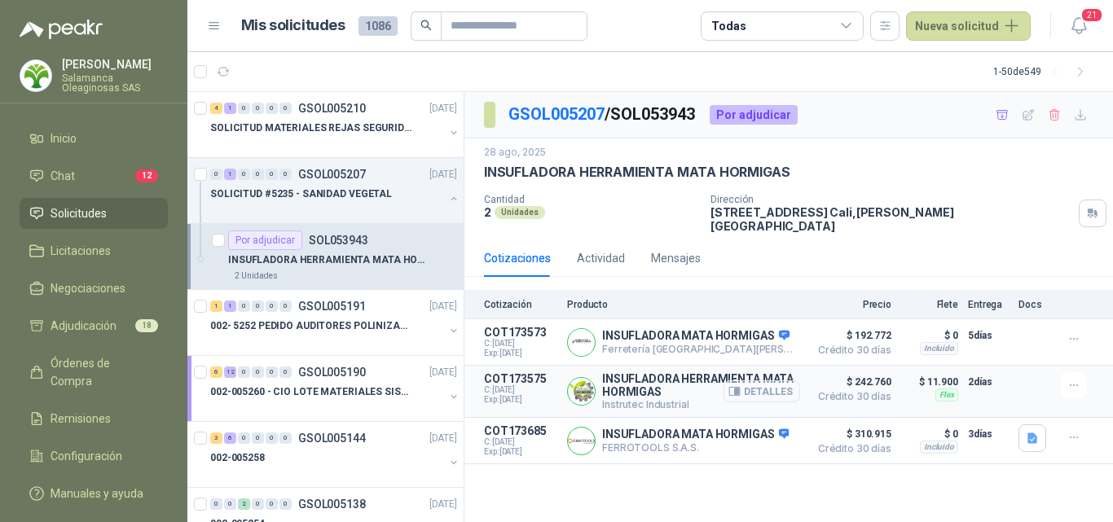
click at [776, 386] on button "Detalles" at bounding box center [762, 392] width 77 height 22
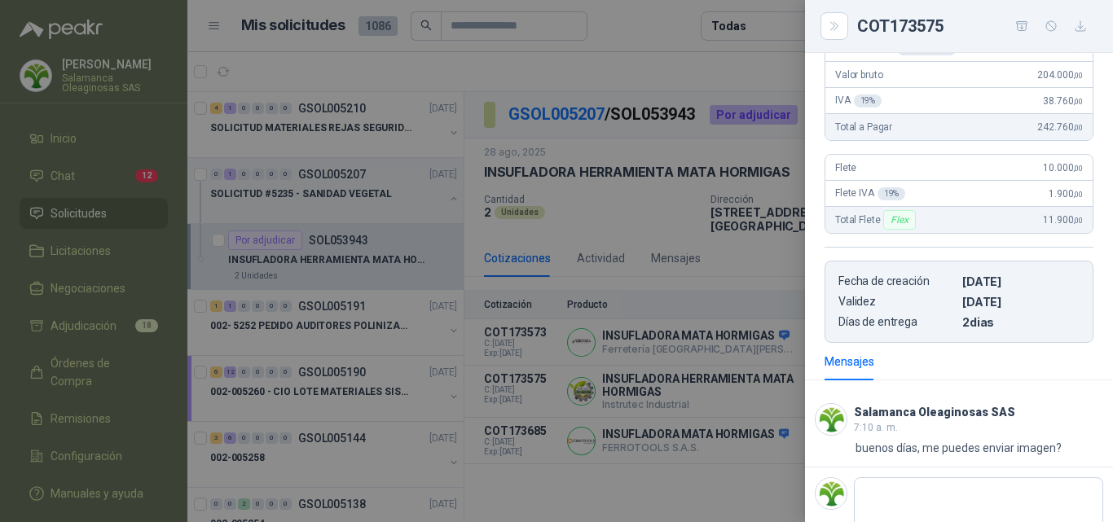
scroll to position [242, 0]
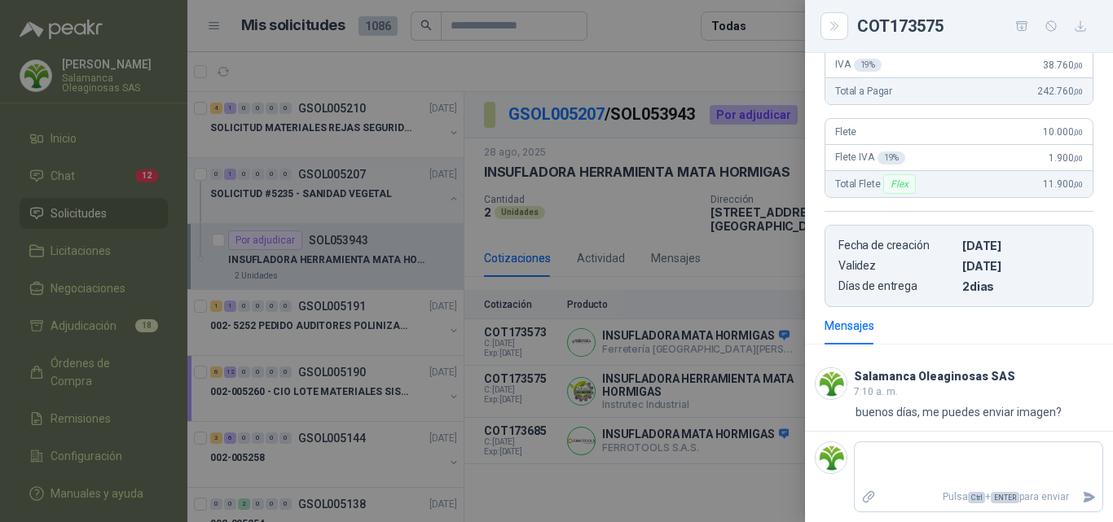
click at [760, 452] on div at bounding box center [556, 261] width 1113 height 522
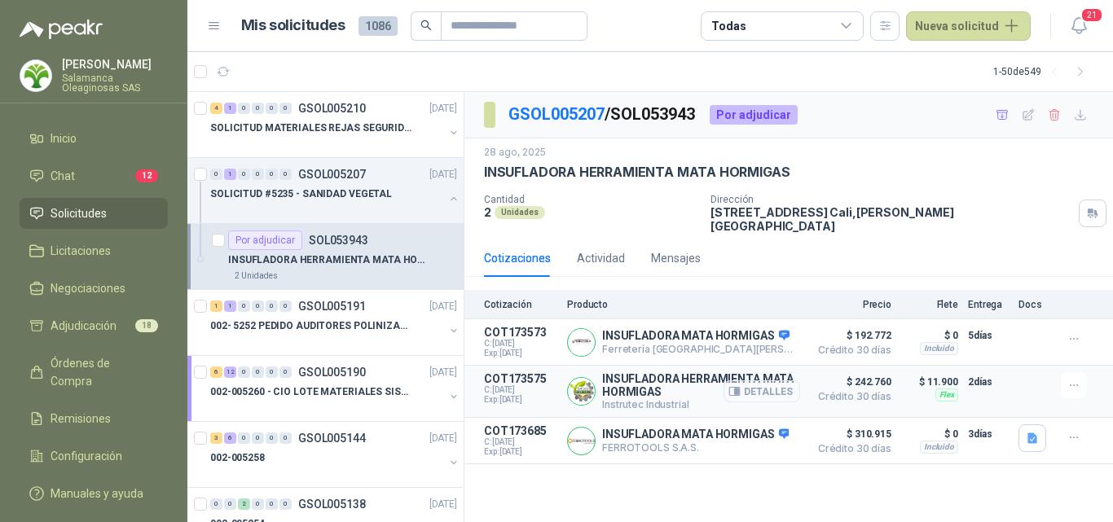
click at [786, 381] on button "Detalles" at bounding box center [762, 392] width 77 height 22
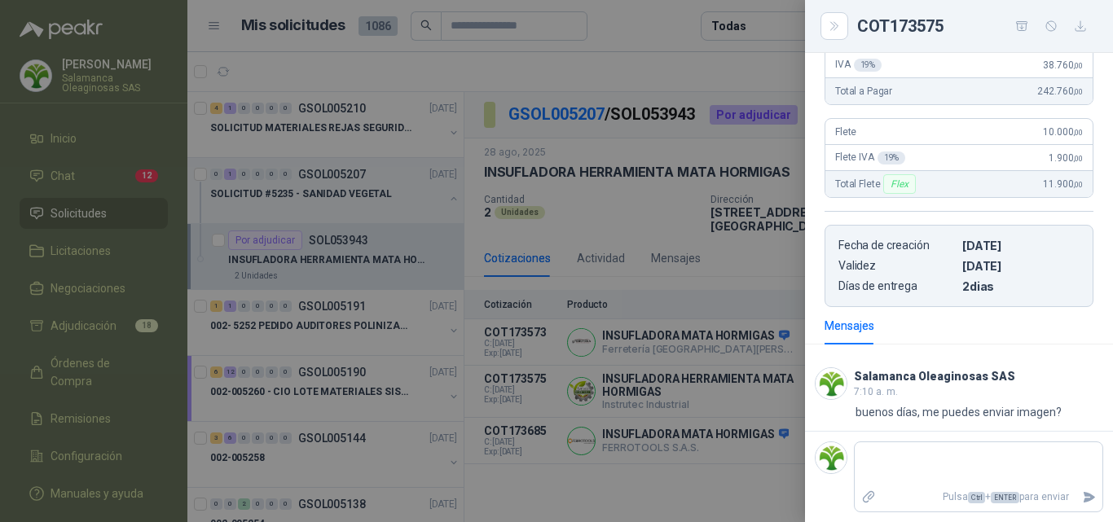
click at [756, 389] on div at bounding box center [556, 261] width 1113 height 522
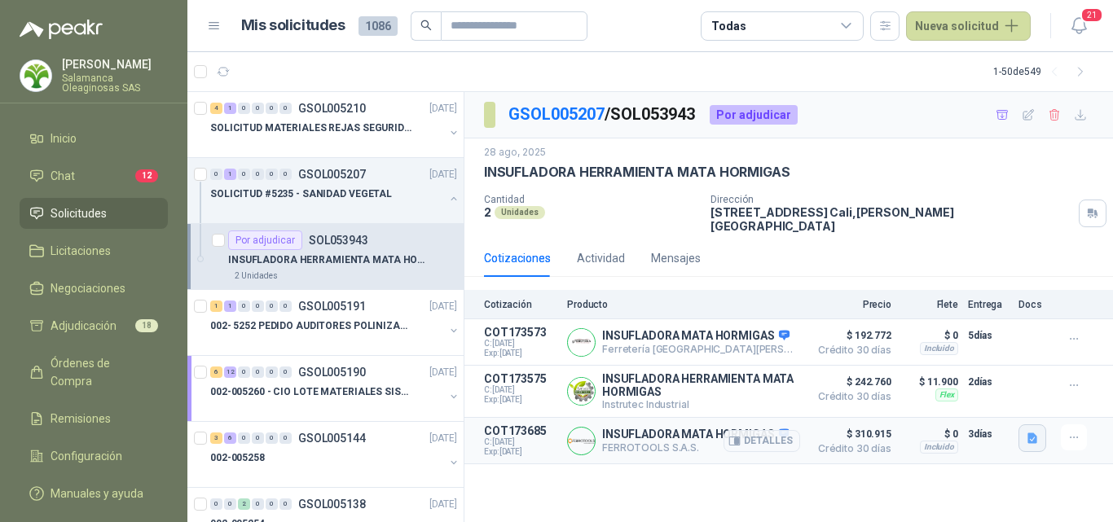
click at [1029, 433] on icon "button" at bounding box center [1033, 438] width 10 height 11
click at [1002, 397] on button "image.png" at bounding box center [1000, 394] width 71 height 17
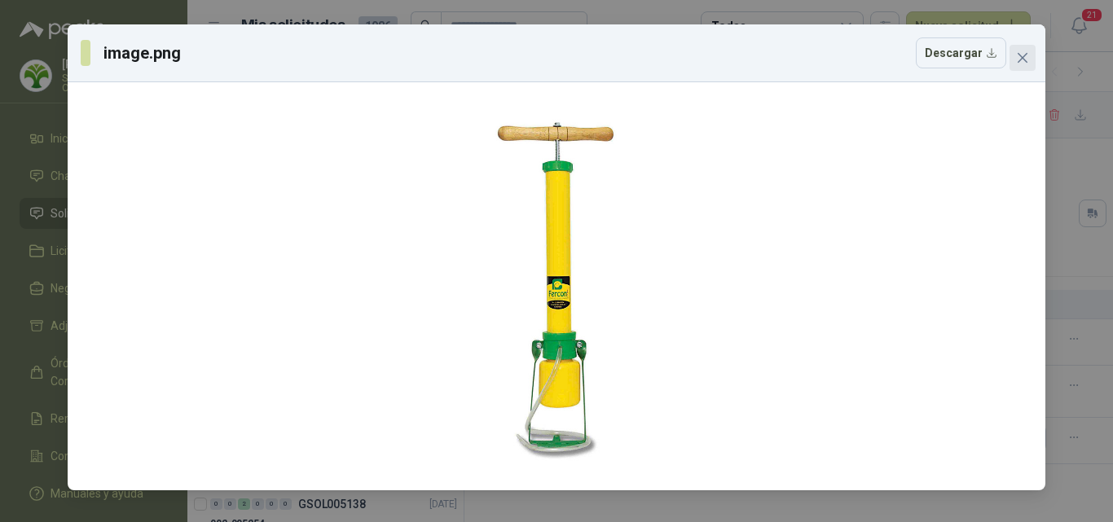
click at [1026, 51] on icon "close" at bounding box center [1022, 57] width 13 height 13
